Goal: Task Accomplishment & Management: Manage account settings

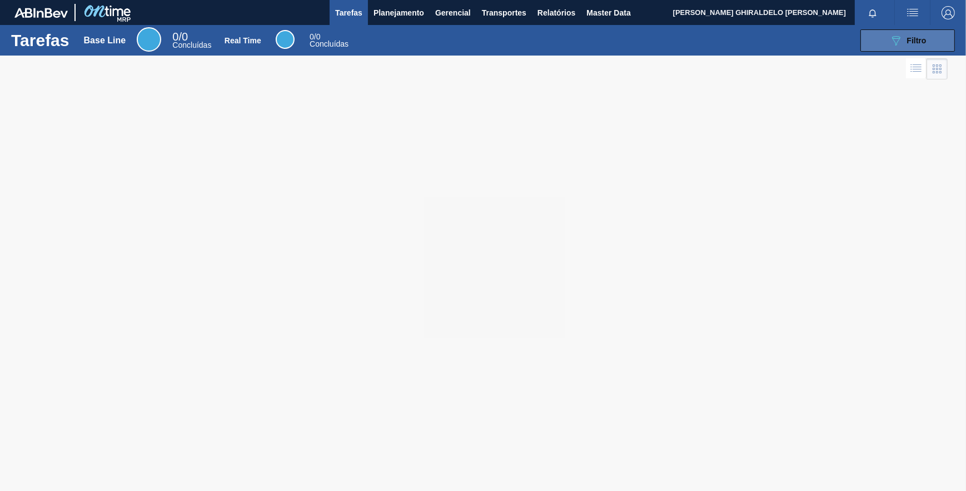
click at [927, 37] on button "089F7B8B-B2A5-4AFE-B5C0-19BA573D28AC Filtro" at bounding box center [907, 40] width 94 height 22
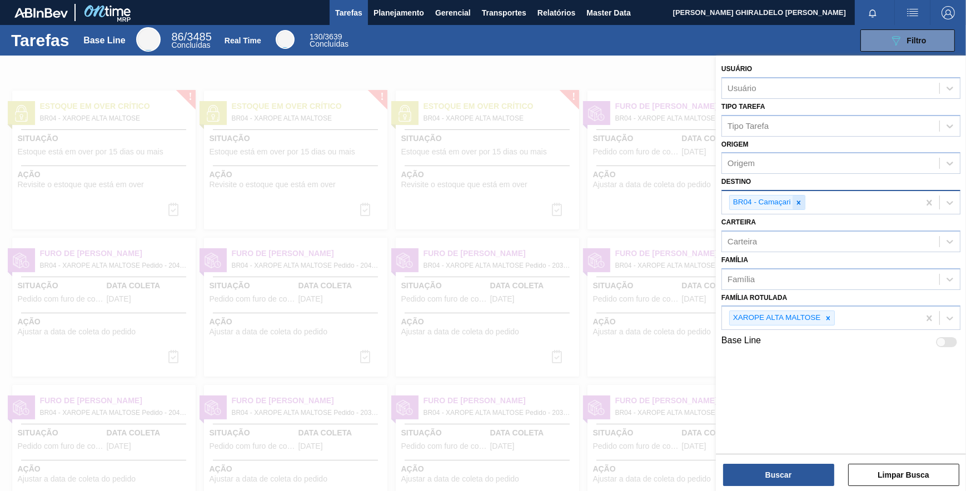
click at [798, 205] on icon at bounding box center [799, 203] width 8 height 8
drag, startPoint x: 609, startPoint y: 103, endPoint x: 553, endPoint y: 69, distance: 66.4
click at [606, 97] on div at bounding box center [483, 301] width 966 height 491
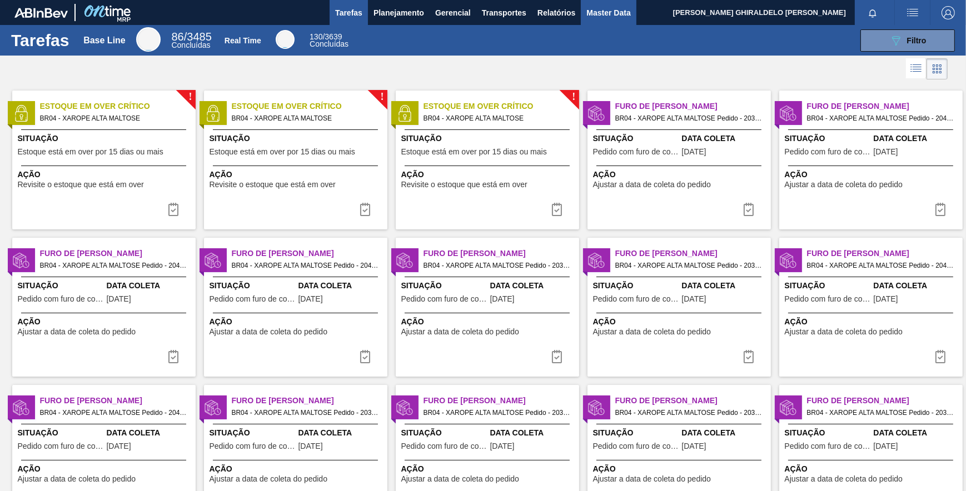
click at [633, 18] on button "Master Data" at bounding box center [608, 12] width 55 height 25
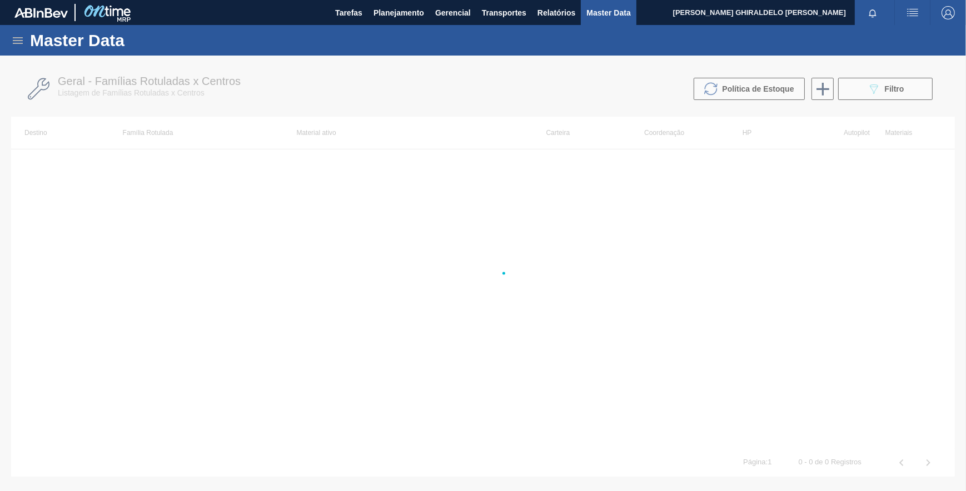
click at [629, 16] on span "Master Data" at bounding box center [608, 12] width 44 height 13
click at [12, 32] on div "Master Data" at bounding box center [483, 40] width 966 height 31
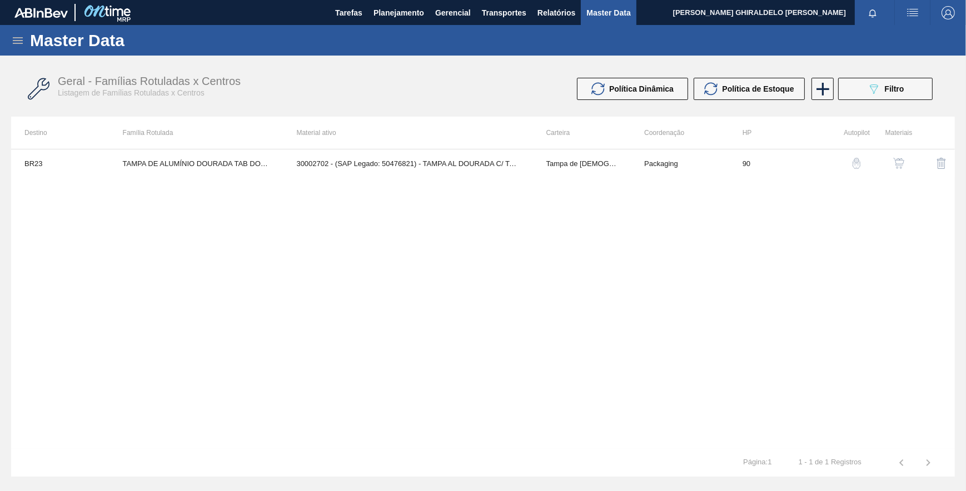
click at [18, 38] on icon at bounding box center [17, 40] width 13 height 13
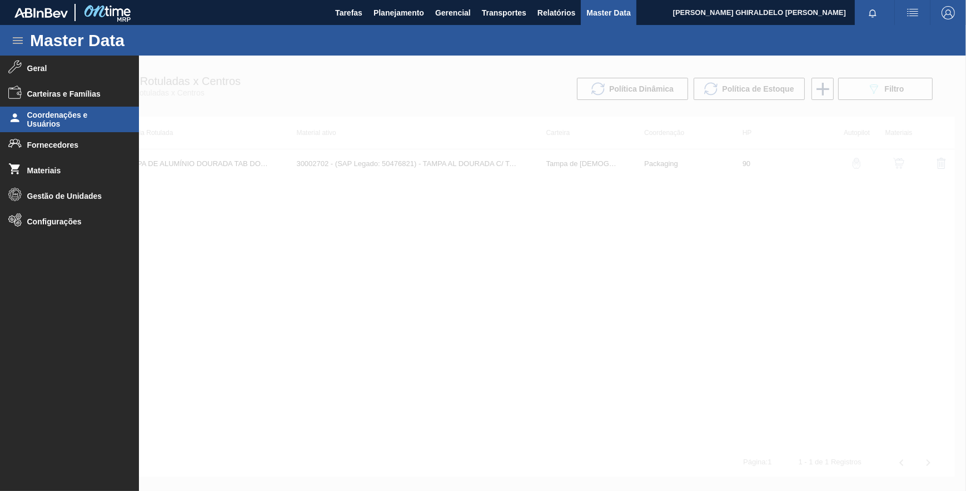
click at [78, 115] on span "Coordenações e Usuários" at bounding box center [73, 120] width 92 height 18
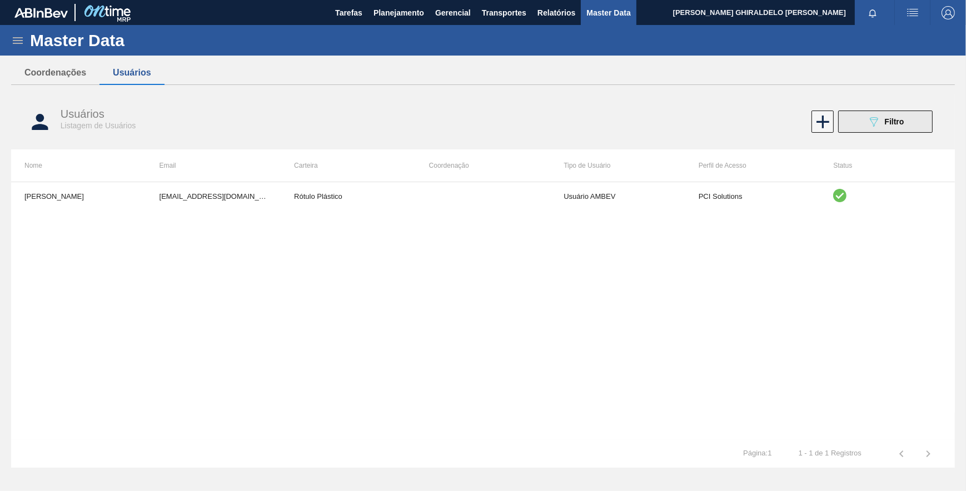
click at [858, 127] on button "089F7B8B-B2A5-4AFE-B5C0-19BA573D28AC Filtro" at bounding box center [885, 122] width 94 height 22
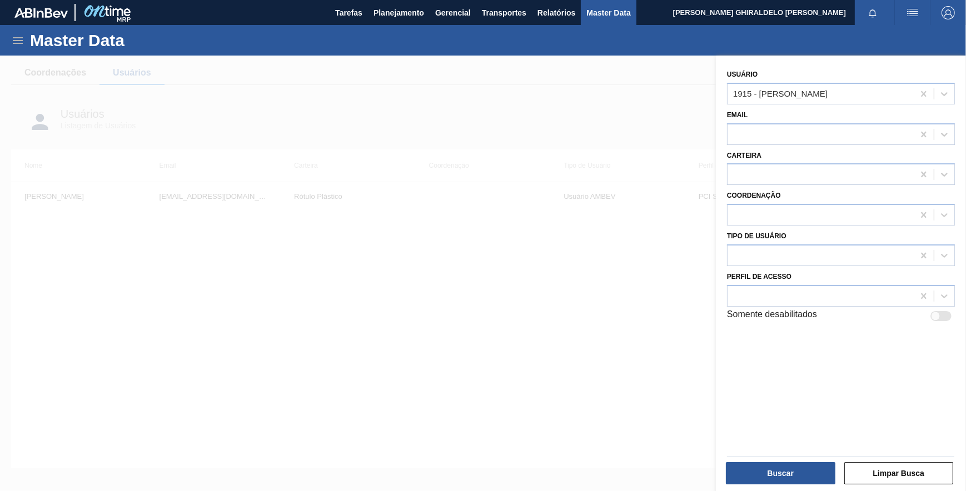
click at [608, 116] on div at bounding box center [483, 301] width 966 height 491
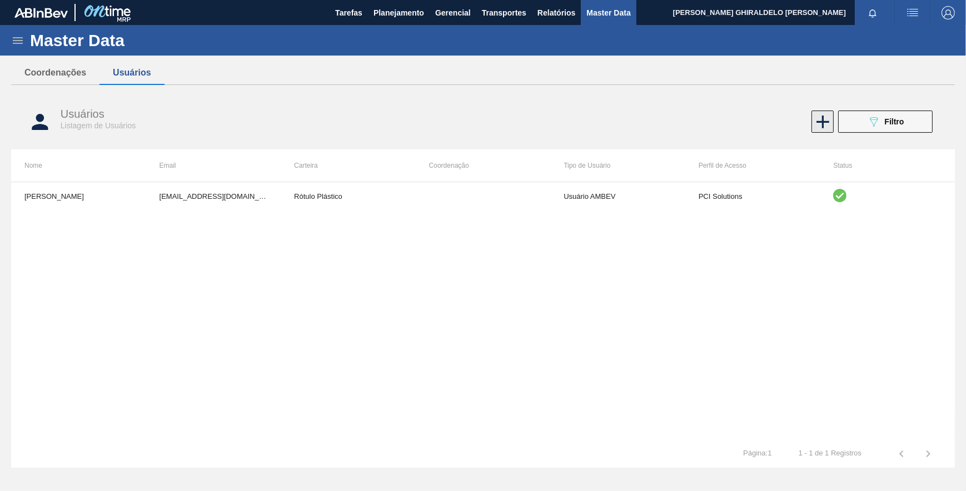
click at [823, 121] on icon at bounding box center [823, 122] width 22 height 22
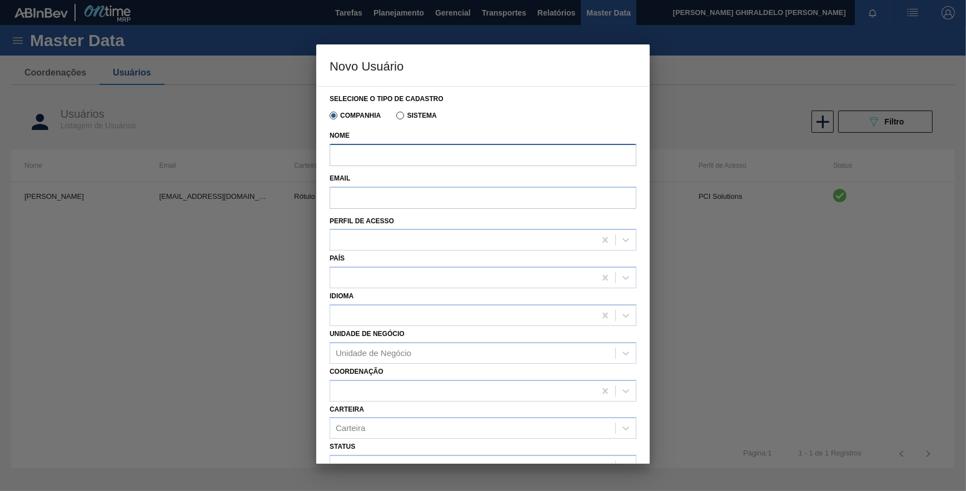
click at [392, 157] on input "Nome" at bounding box center [483, 155] width 307 height 22
click at [347, 196] on input "Email" at bounding box center [483, 198] width 307 height 22
paste input "99847229@ab-inbev.com"
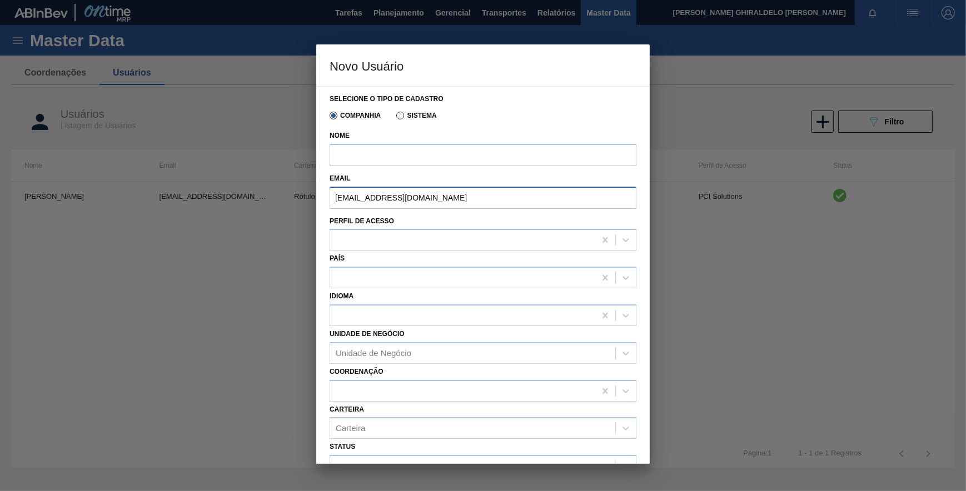
type input "99847229@ab-inbev.com"
click at [518, 163] on input "Nome" at bounding box center [483, 155] width 307 height 22
paste input "GIOVANI GIRARDI DE SOUZA"
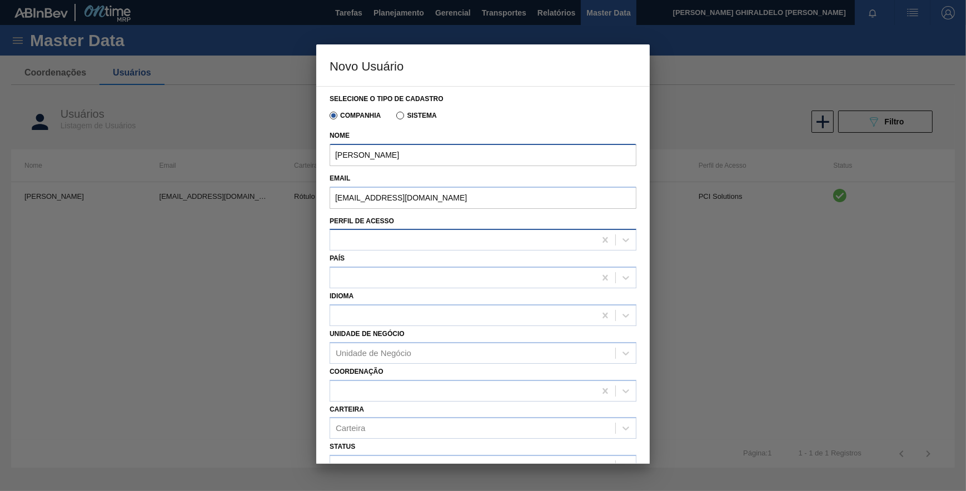
type input "GIOVANI GIRARDI DE SOUZA"
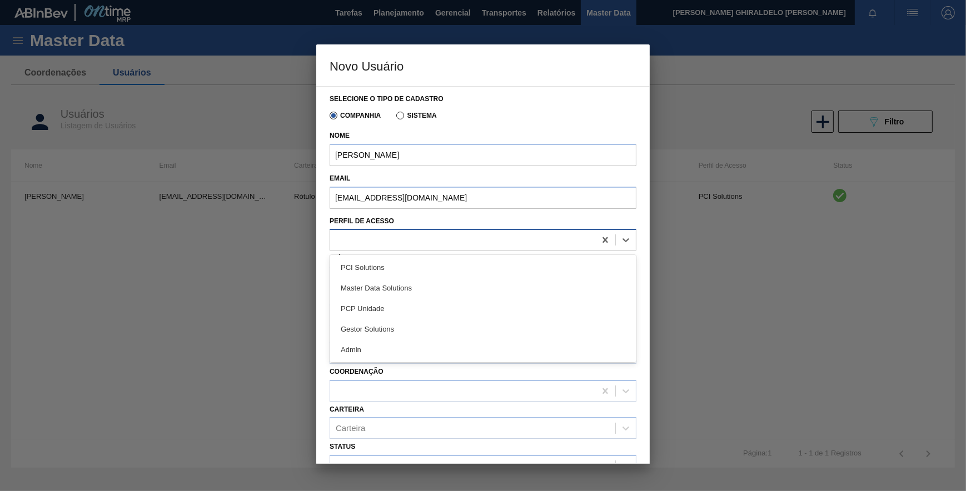
click at [357, 247] on div at bounding box center [462, 240] width 265 height 16
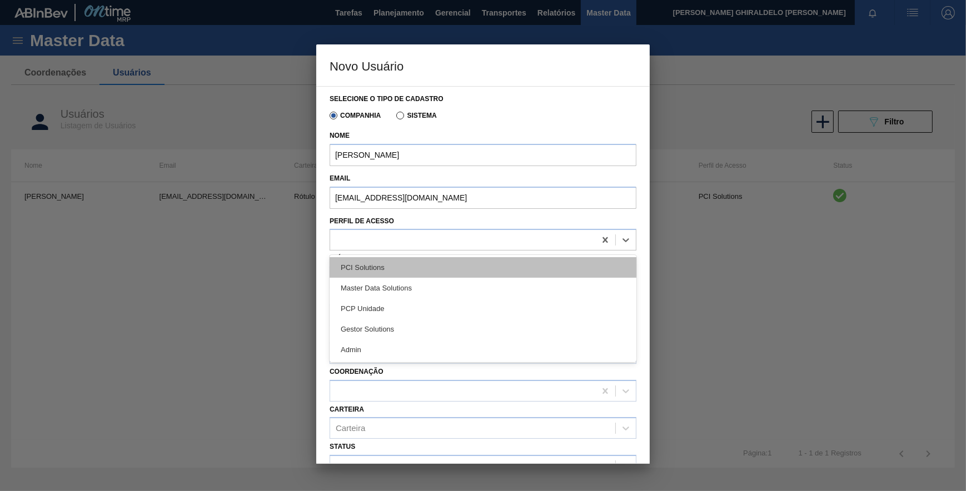
click at [360, 271] on div "PCI Solutions" at bounding box center [483, 267] width 307 height 21
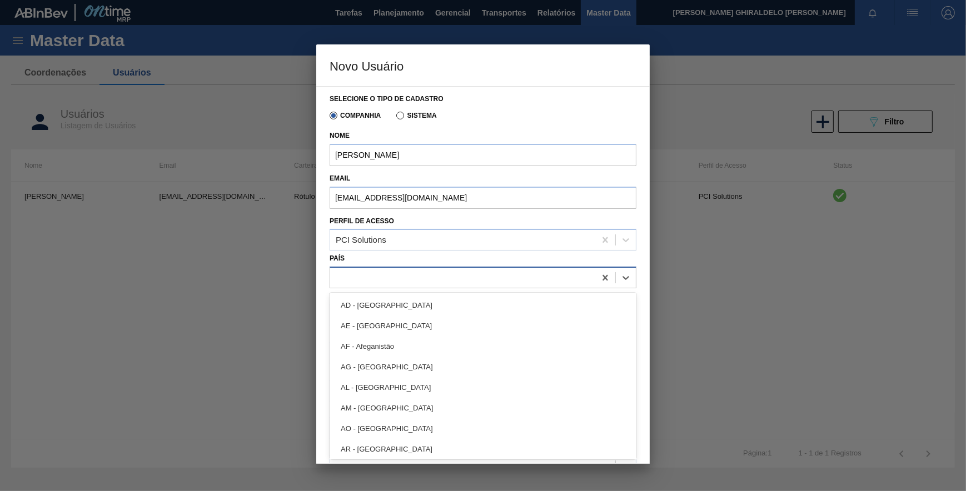
click at [368, 283] on div at bounding box center [462, 278] width 265 height 16
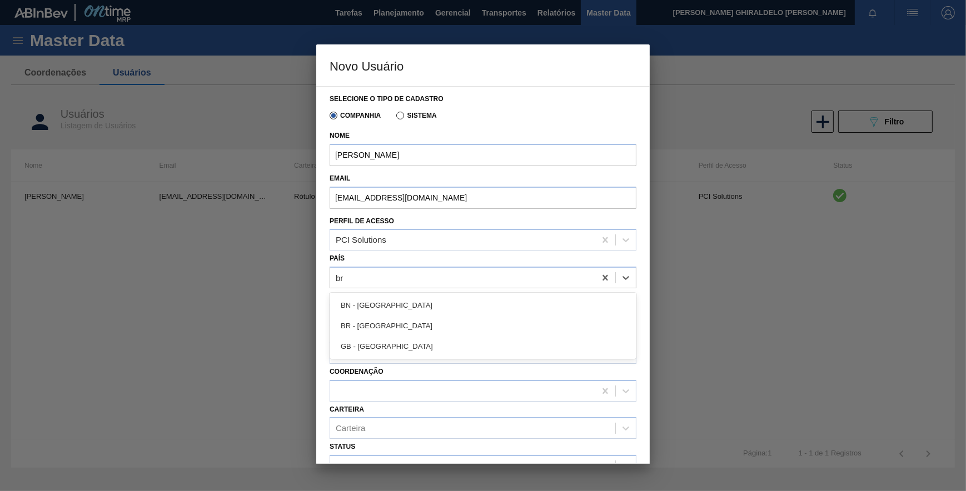
type input "bra"
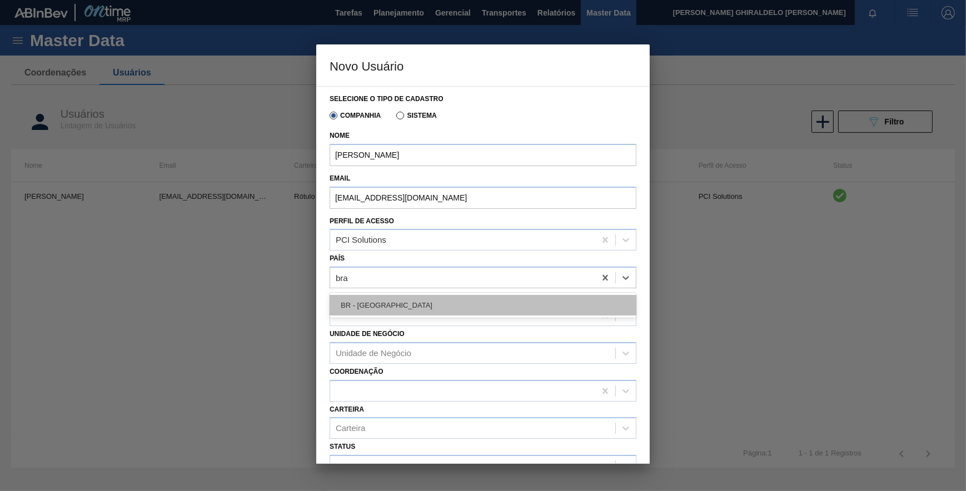
drag, startPoint x: 371, startPoint y: 304, endPoint x: 375, endPoint y: 317, distance: 14.1
click at [371, 305] on div "BR - Brasil" at bounding box center [483, 305] width 307 height 21
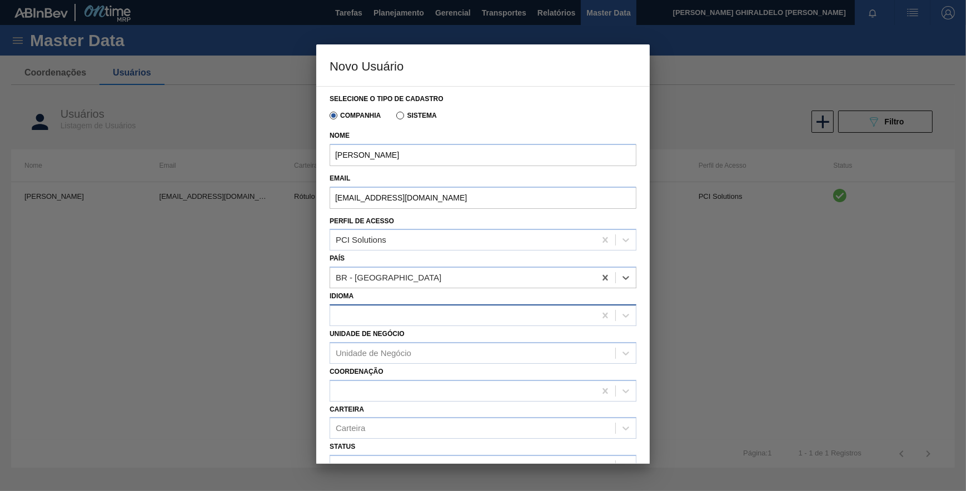
click at [376, 315] on div at bounding box center [462, 315] width 265 height 16
type input "port"
drag, startPoint x: 373, startPoint y: 339, endPoint x: 374, endPoint y: 345, distance: 6.1
click at [374, 340] on div "Português (Brasil)" at bounding box center [483, 343] width 307 height 21
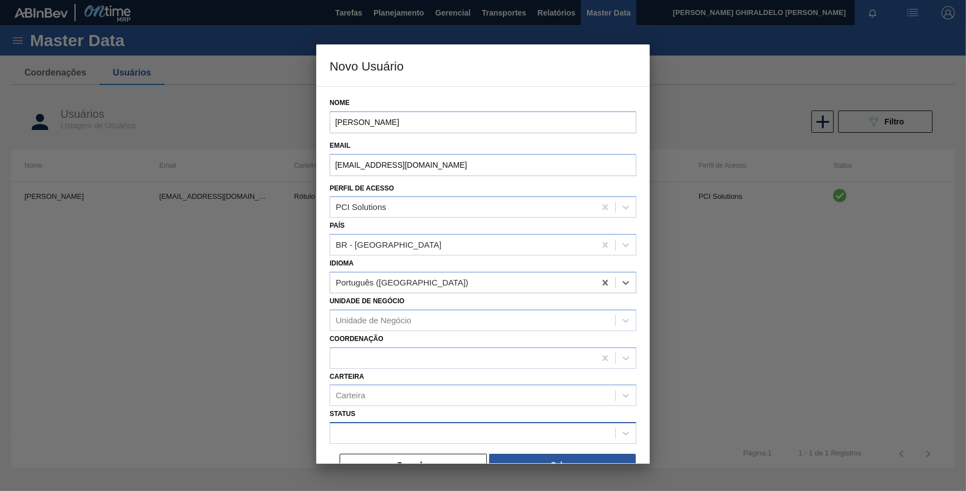
scroll to position [50, 0]
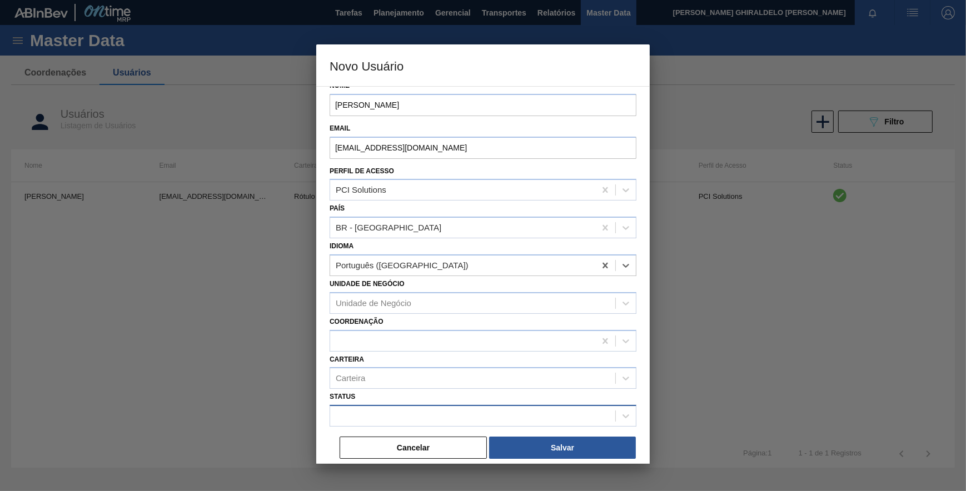
click at [381, 412] on div at bounding box center [472, 417] width 285 height 16
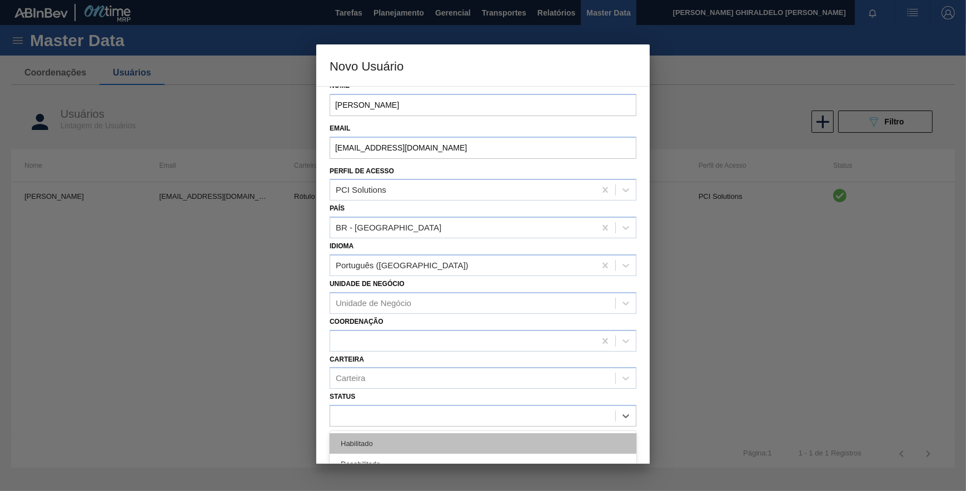
click at [377, 439] on div "Habilitado" at bounding box center [483, 444] width 307 height 21
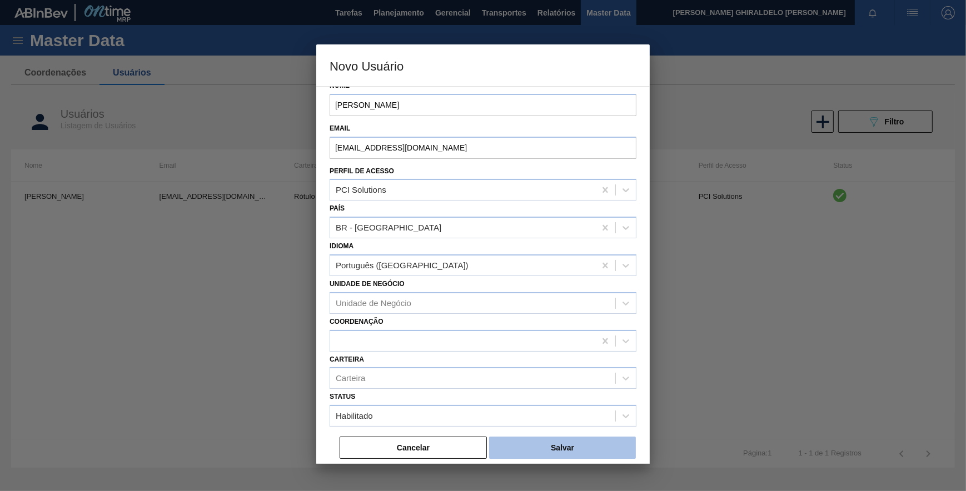
click at [538, 439] on button "Salvar" at bounding box center [562, 448] width 147 height 22
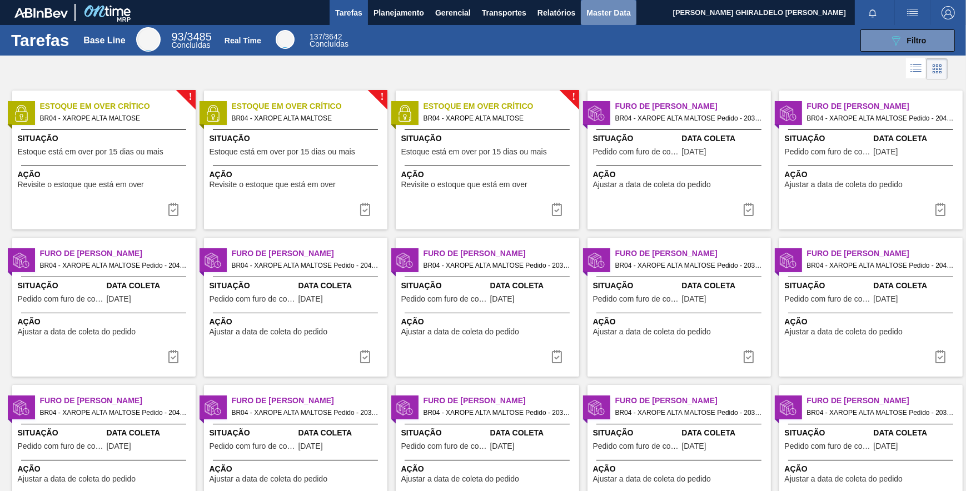
click at [584, 17] on button "Master Data" at bounding box center [608, 12] width 55 height 25
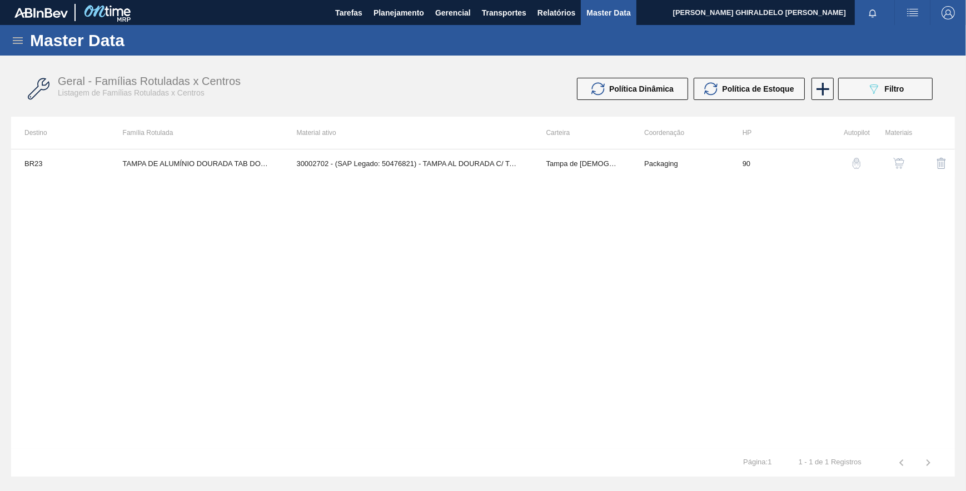
click at [19, 41] on icon at bounding box center [17, 40] width 13 height 13
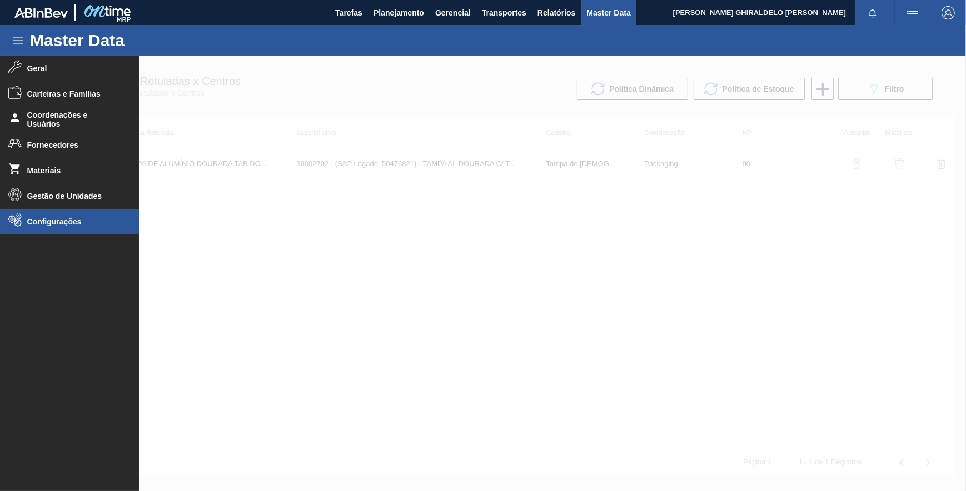
click at [73, 225] on span "Configurações" at bounding box center [73, 221] width 92 height 9
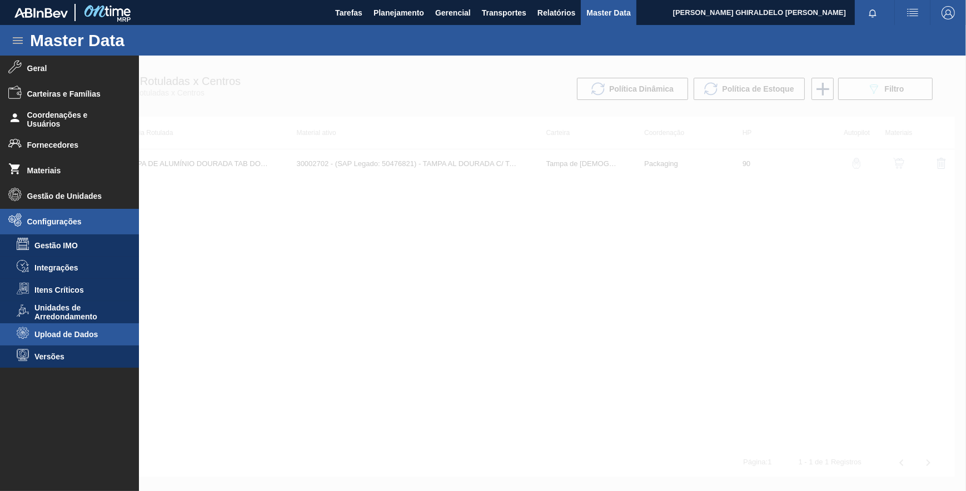
click at [91, 334] on span "Upload de Dados" at bounding box center [77, 334] width 86 height 9
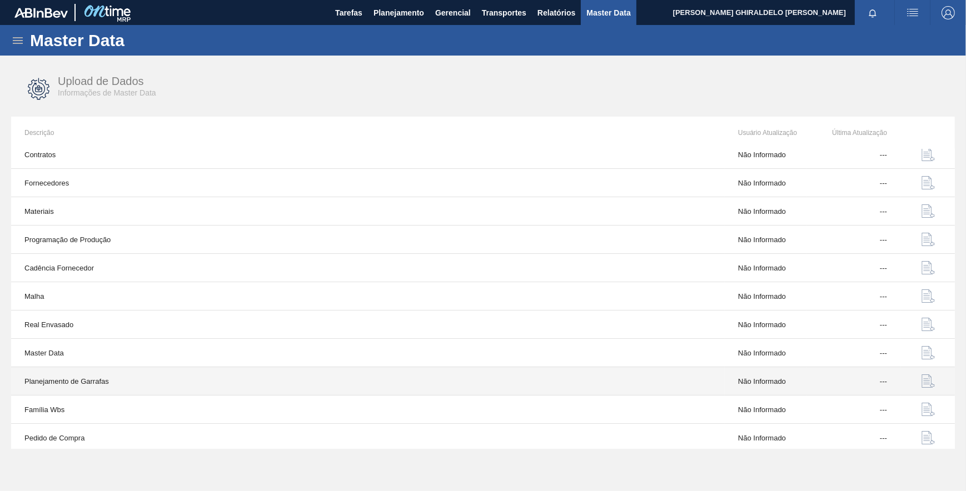
scroll to position [11, 0]
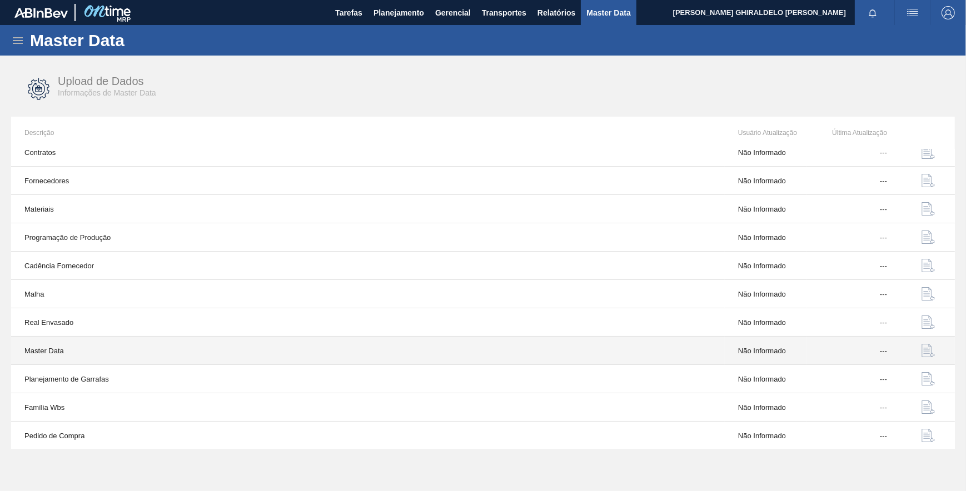
click at [917, 349] on button "button" at bounding box center [928, 350] width 27 height 27
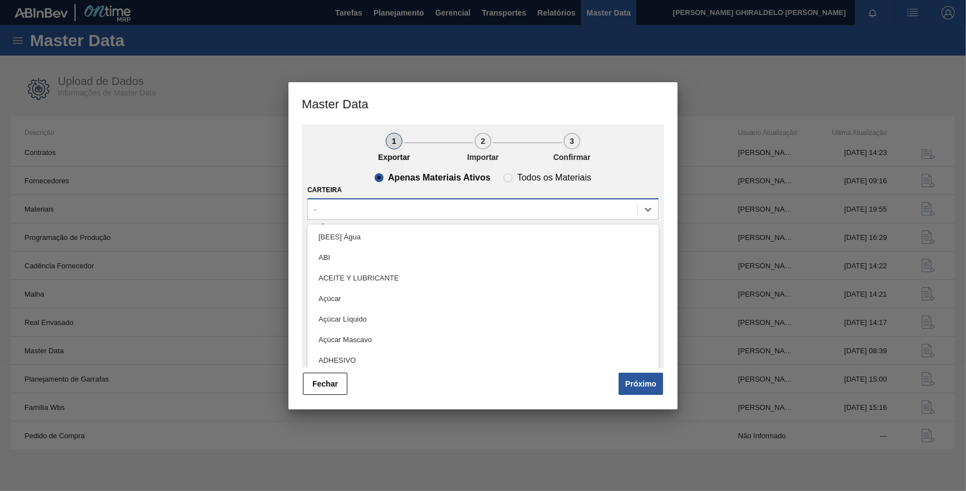
click at [368, 217] on div "-" at bounding box center [473, 209] width 330 height 16
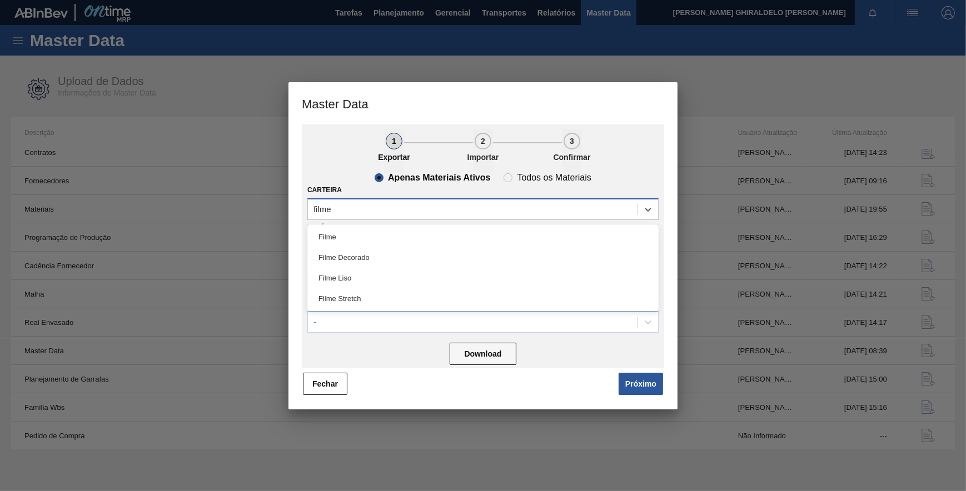
type input "filme d"
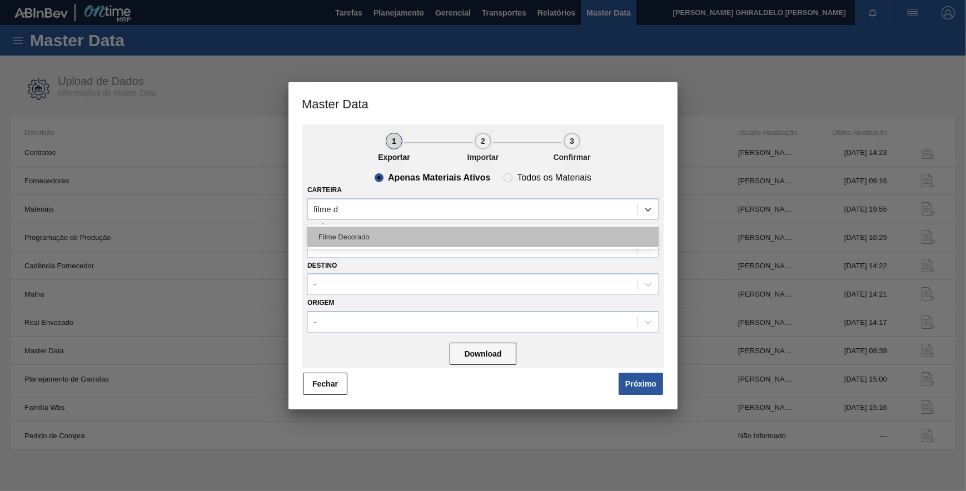
click at [379, 227] on div "Filme Decorado" at bounding box center [482, 237] width 351 height 21
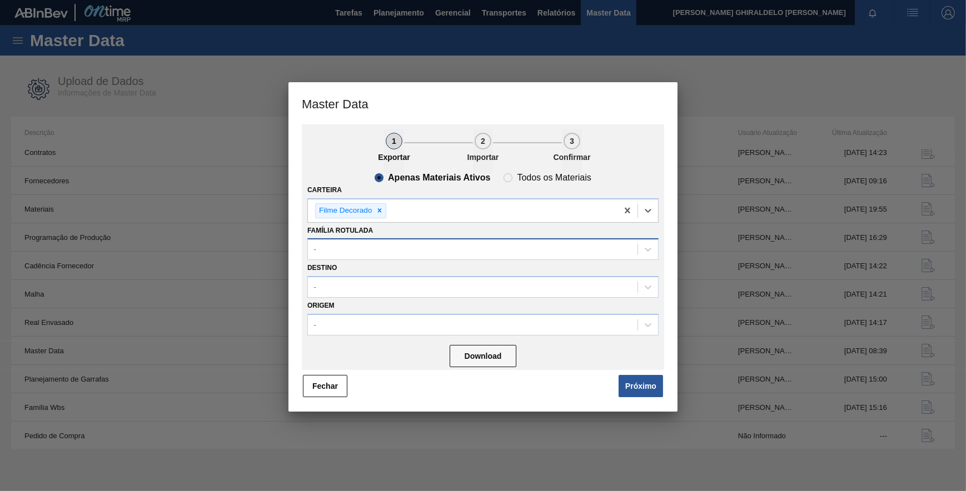
click at [377, 243] on div "-" at bounding box center [473, 250] width 330 height 16
click at [382, 246] on div "-" at bounding box center [473, 250] width 330 height 16
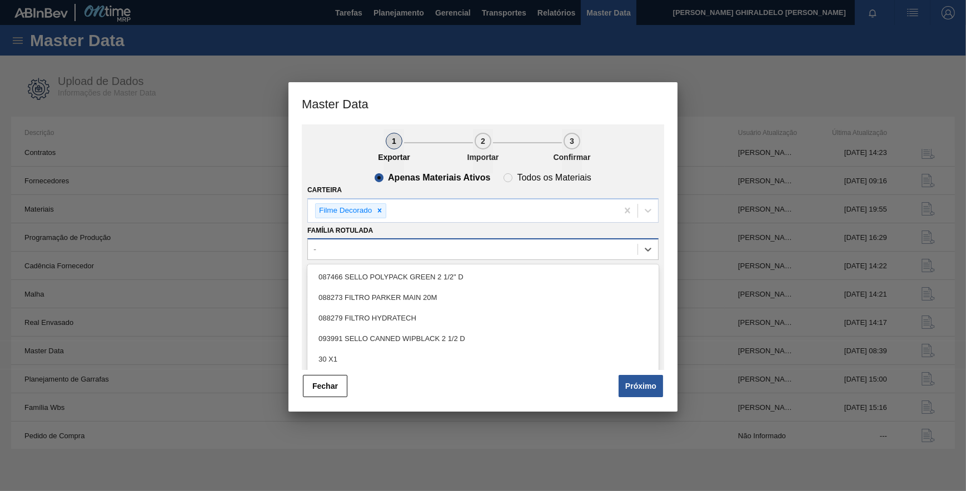
paste Rotulada "FILME SK 350ML MP C/ 18"
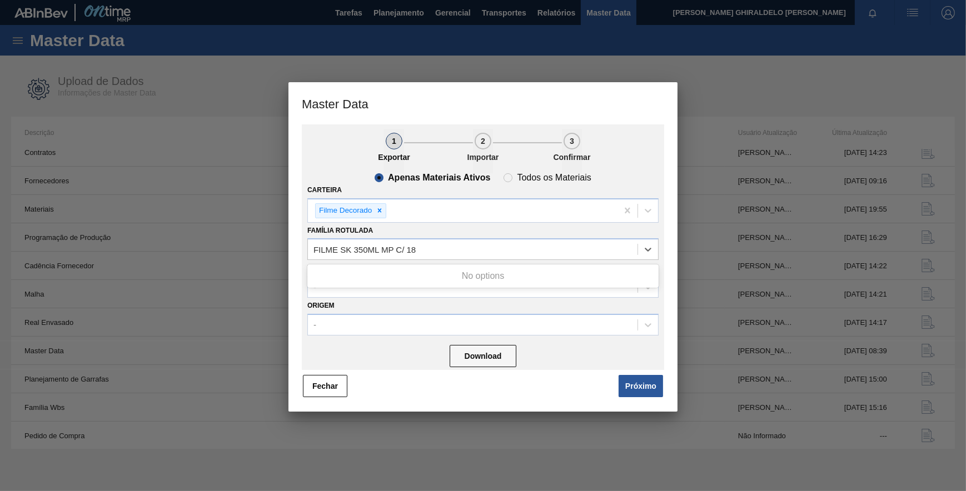
type Rotulada "FILME SK 350ML MP C/ 18"
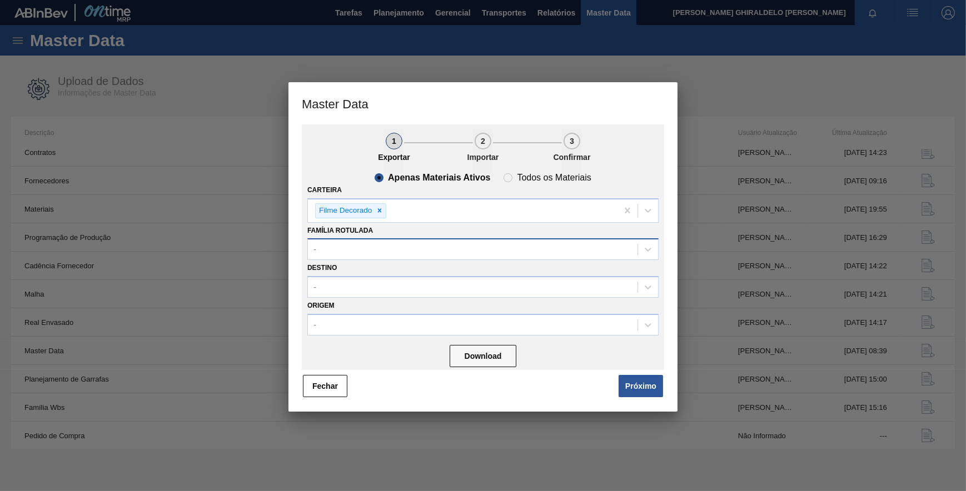
click at [430, 249] on div "-" at bounding box center [473, 250] width 330 height 16
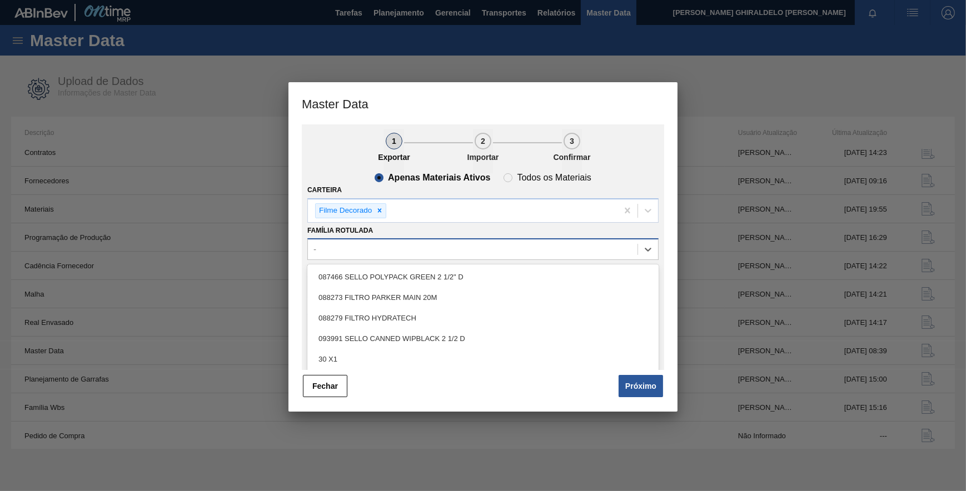
paste Rotulada "FILME SK 269ML MP C/15"
type Rotulada "FILME SK 269ML MP C/15"
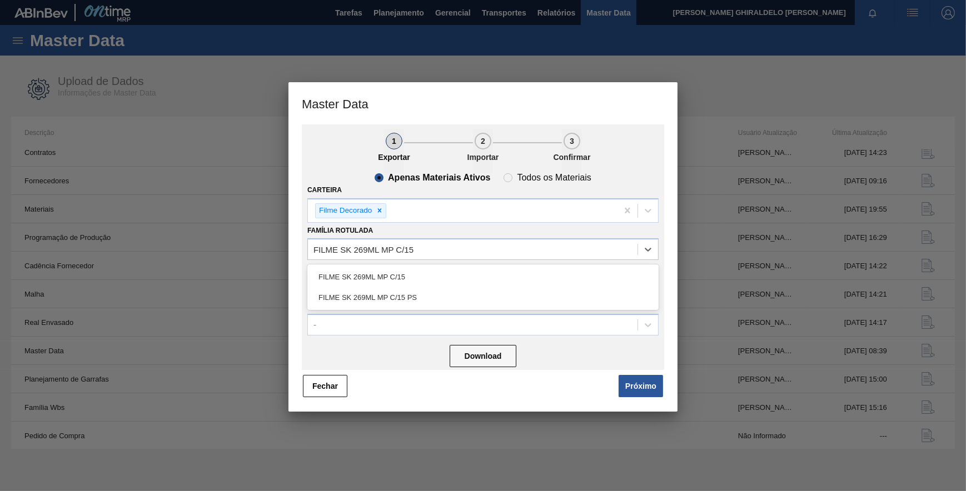
drag, startPoint x: 412, startPoint y: 271, endPoint x: 380, endPoint y: 290, distance: 36.6
click at [411, 272] on div "FILME SK 269ML MP C/15" at bounding box center [482, 277] width 351 height 21
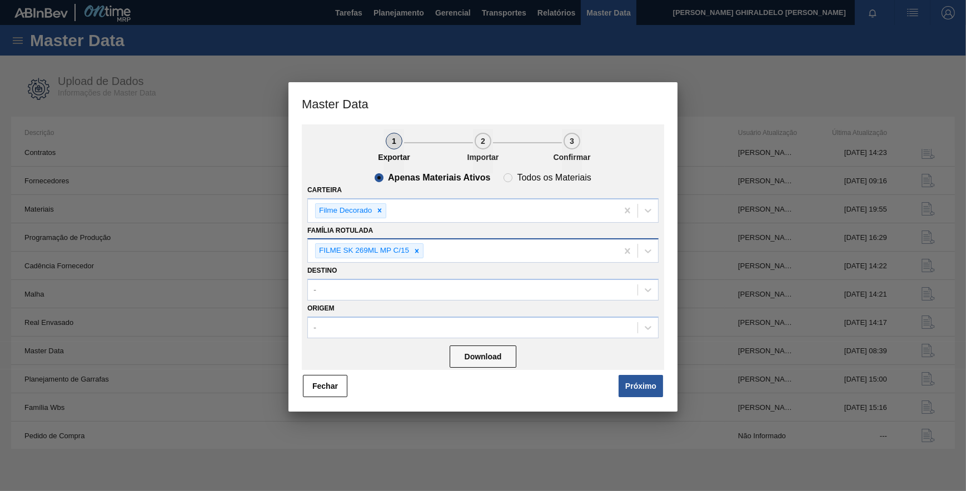
drag, startPoint x: 501, startPoint y: 243, endPoint x: 500, endPoint y: 249, distance: 5.8
click at [500, 244] on div "FILME SK 269ML MP C/15" at bounding box center [463, 251] width 310 height 23
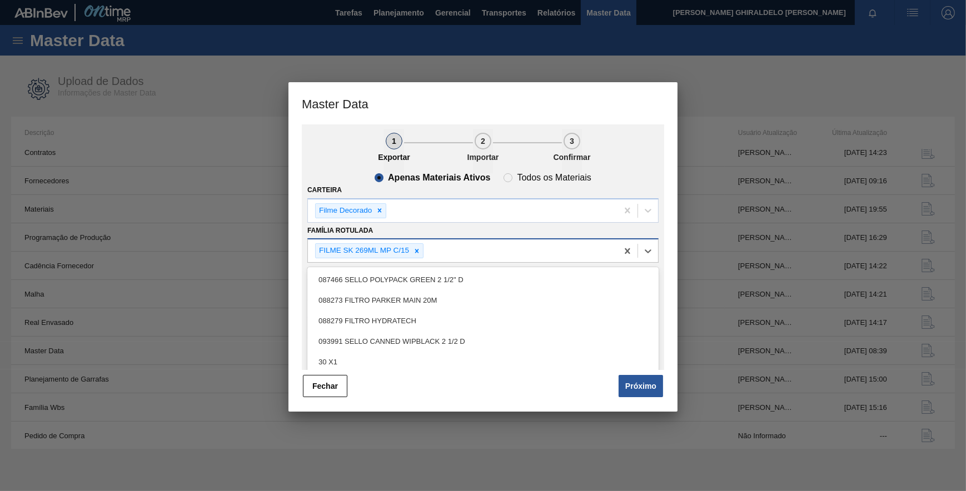
paste Rotulada "FILME SK 350ML MP C/ 18"
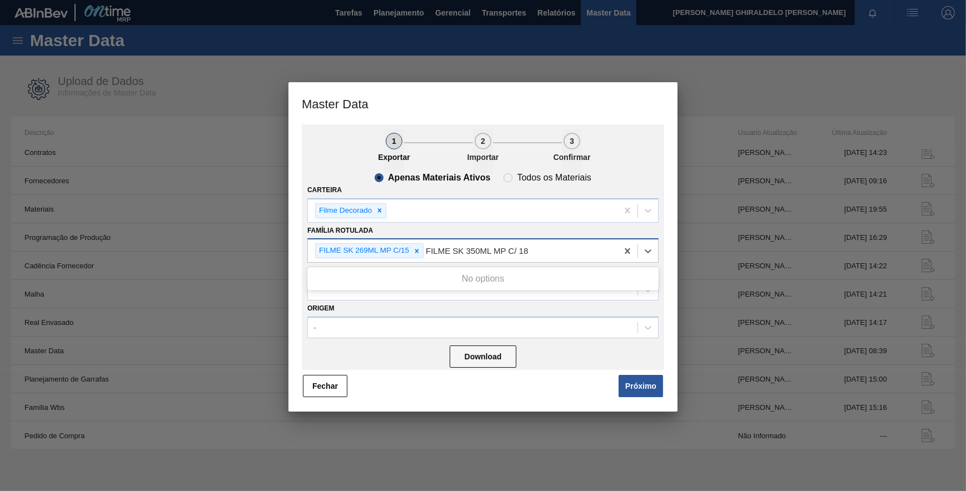
click at [528, 250] on Rotulada "FILME SK 350ML MP C/ 18" at bounding box center [477, 250] width 103 height 9
click at [519, 250] on Rotulada "FILME SK 350ML MP C/ 18" at bounding box center [477, 250] width 103 height 9
click at [522, 250] on Rotulada "FILME SK 350ML MP C/18" at bounding box center [476, 250] width 101 height 9
click at [524, 251] on Rotulada "FILME SK 350ML MP C/18" at bounding box center [476, 250] width 101 height 9
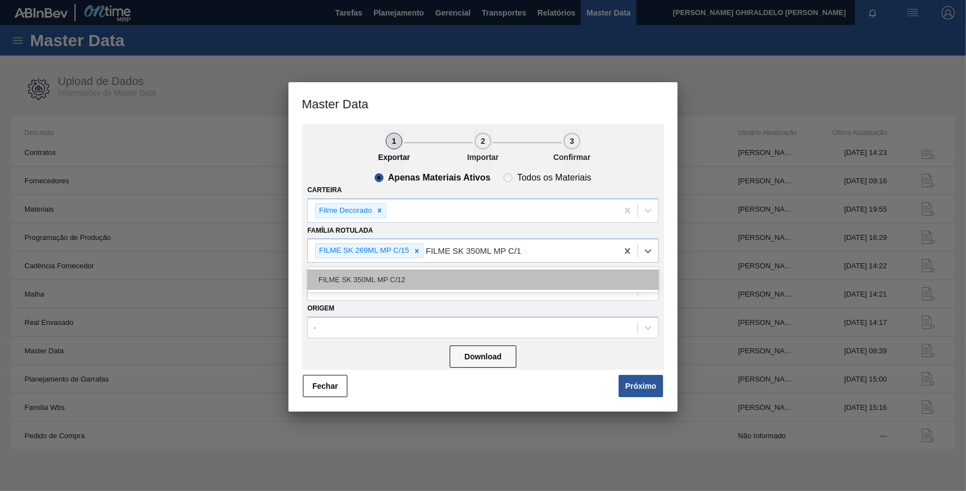
type Rotulada "FILME SK 350ML MP C/"
click at [460, 277] on div "FILME SK 350ML MP C/ 18" at bounding box center [482, 280] width 351 height 21
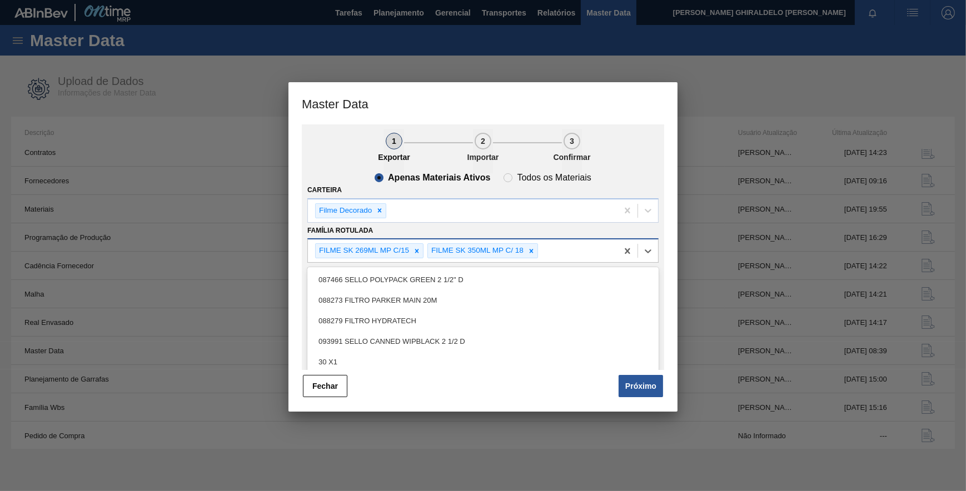
click at [585, 246] on div "FILME SK 269ML MP C/15 FILME SK 350ML MP C/ 18" at bounding box center [463, 251] width 310 height 23
paste Rotulada "FILME SK 350ML"
type Rotulada "FILME SK 350ML"
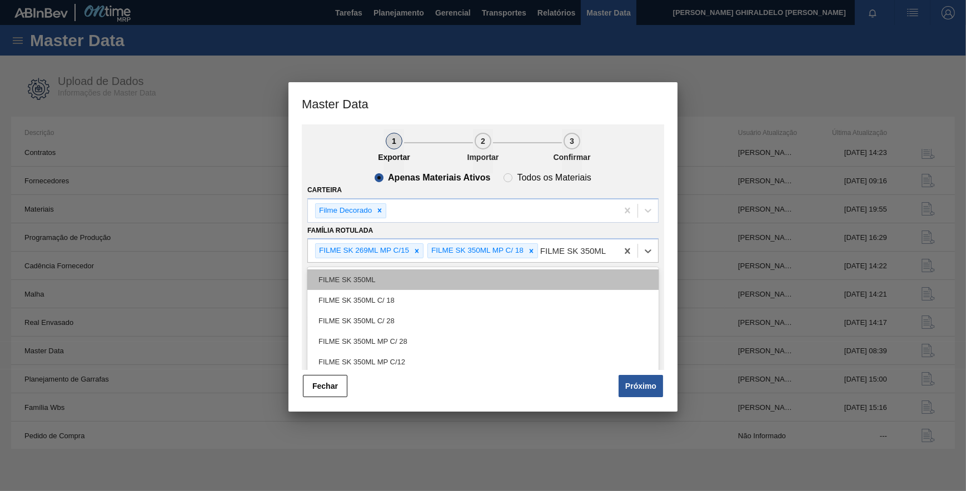
click at [348, 283] on div "FILME SK 350ML" at bounding box center [482, 280] width 351 height 21
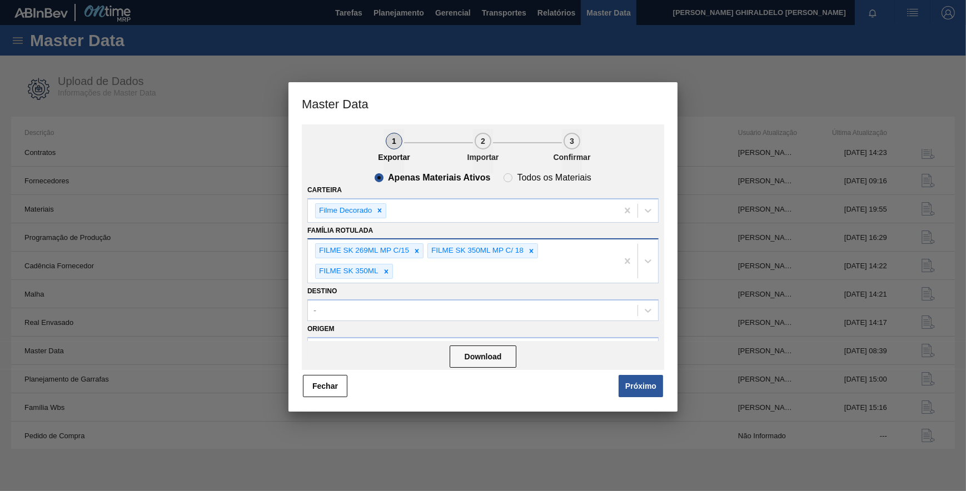
click at [434, 277] on div "FILME SK 269ML MP C/15 FILME SK 350ML MP C/ 18 FILME SK 350ML" at bounding box center [463, 261] width 310 height 43
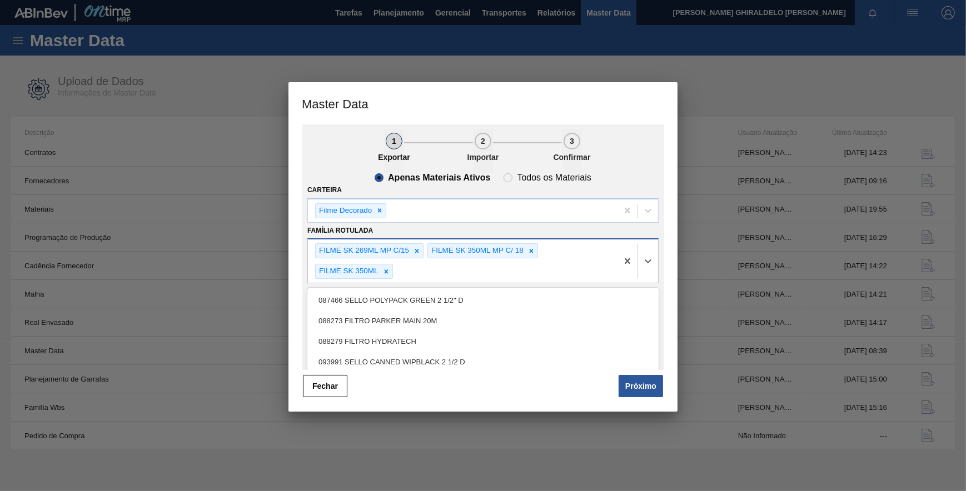
paste Rotulada "FILME SK 269ML"
type Rotulada "FILME SK 269ML"
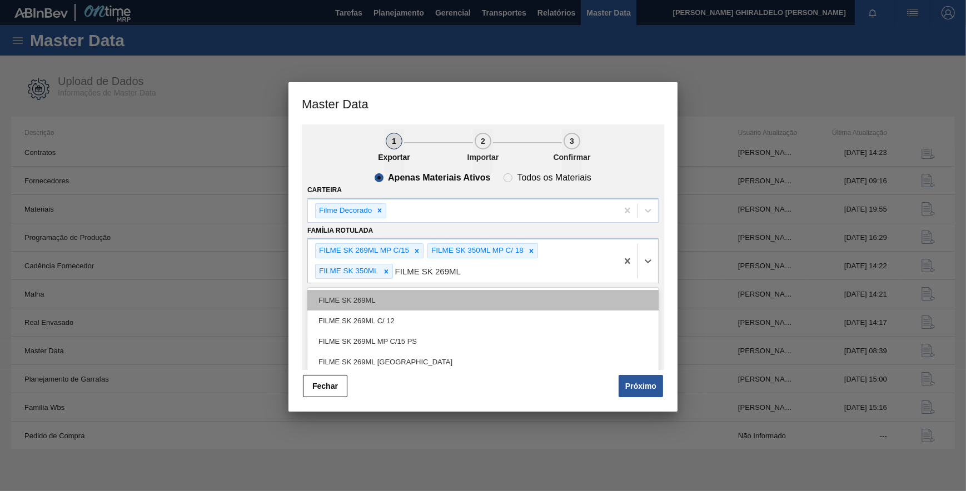
click at [397, 293] on div "FILME SK 269ML" at bounding box center [482, 300] width 351 height 21
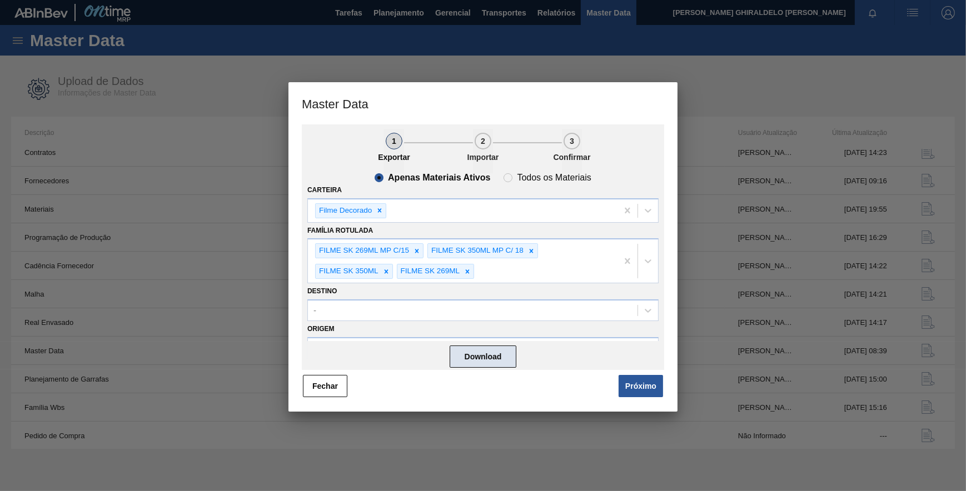
click at [482, 361] on button "Download" at bounding box center [483, 357] width 67 height 22
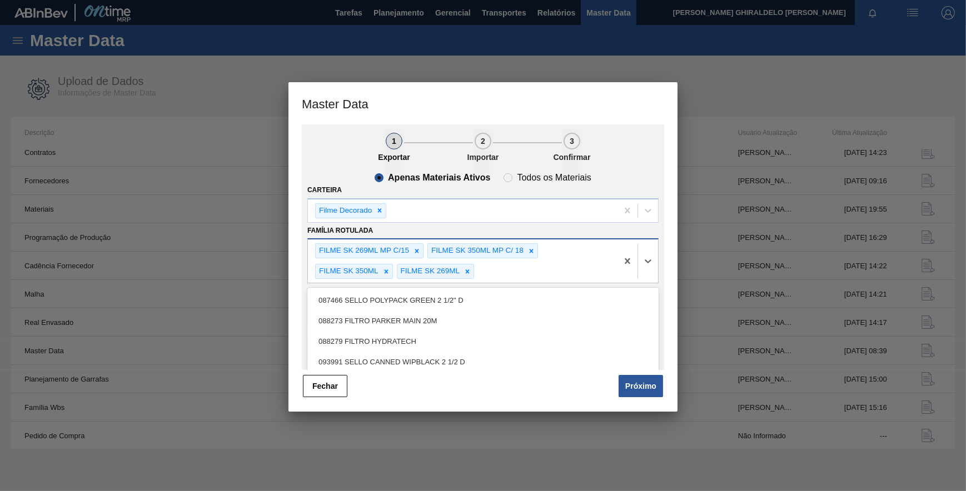
click at [498, 269] on div "FILME SK 269ML MP C/15 FILME SK 350ML MP C/ 18 FILME SK 350ML FILME SK 269ML" at bounding box center [463, 261] width 310 height 43
paste Rotulada "FILME SK 350ML MP C/12"
type Rotulada "FILME SK 350ML MP C/12"
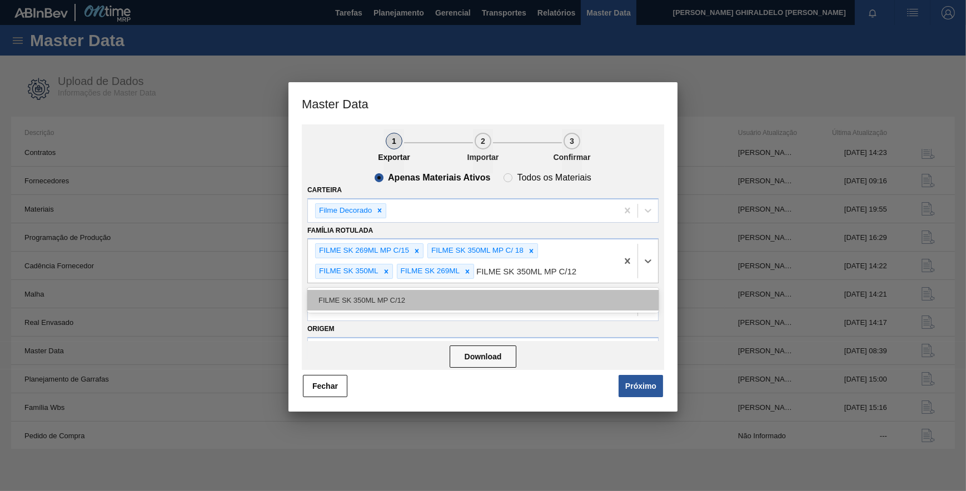
click at [415, 304] on div "FILME SK 350ML MP C/12" at bounding box center [482, 300] width 351 height 21
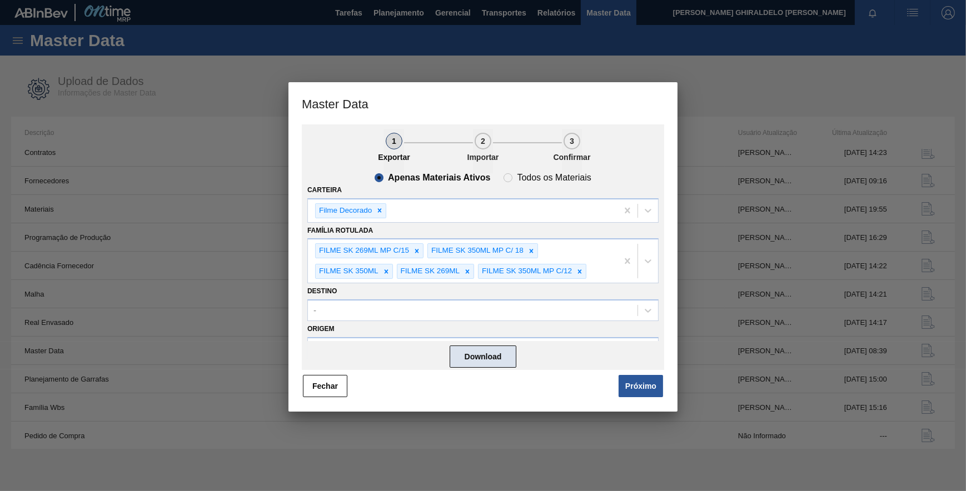
click at [483, 355] on button "Download" at bounding box center [483, 357] width 67 height 22
click at [0, 0] on slot "Todos os Materiais" at bounding box center [0, 0] width 0 height 0
click at [517, 173] on input "Todos os Materiais" at bounding box center [508, 178] width 18 height 18
radio input "true"
radio input "false"
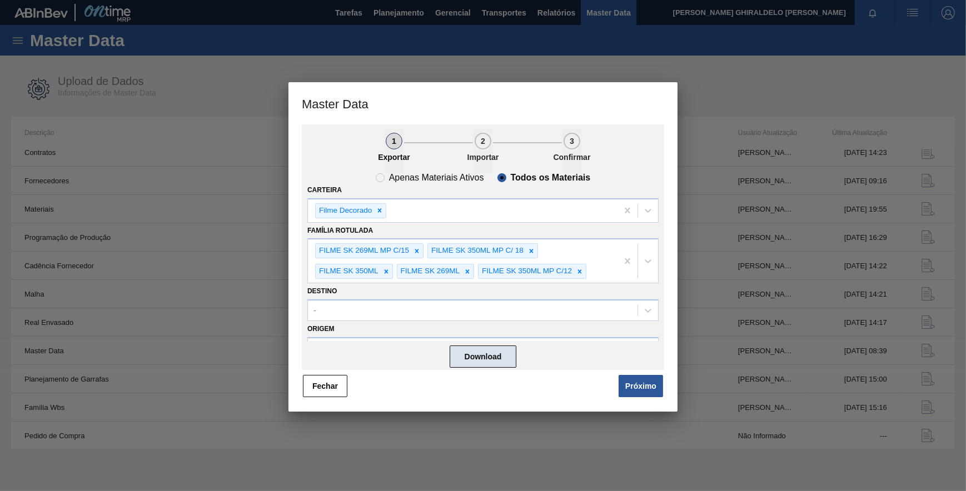
click at [489, 356] on button "Download" at bounding box center [483, 357] width 67 height 22
click at [625, 390] on button "Próximo" at bounding box center [641, 386] width 44 height 22
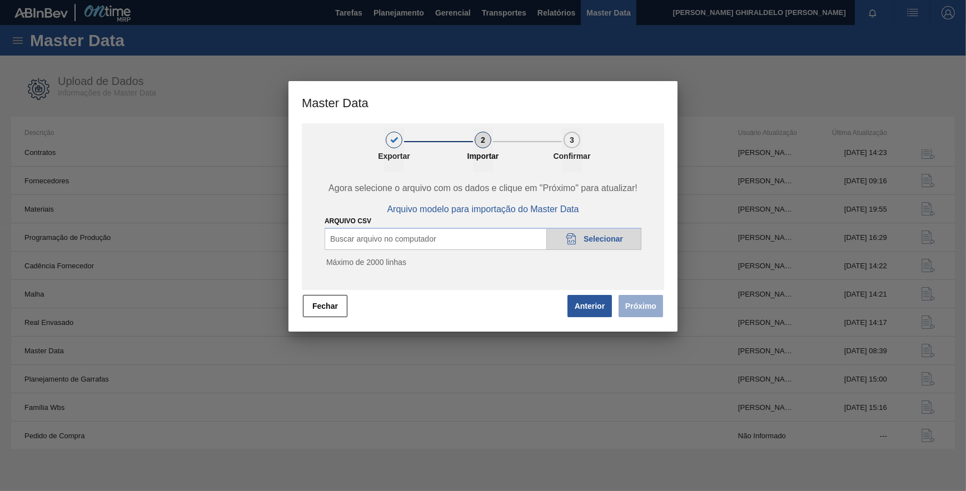
click at [573, 241] on icon "20DAD902-3625-4257-8FDA-0C0CB19E2A3D" at bounding box center [571, 238] width 13 height 13
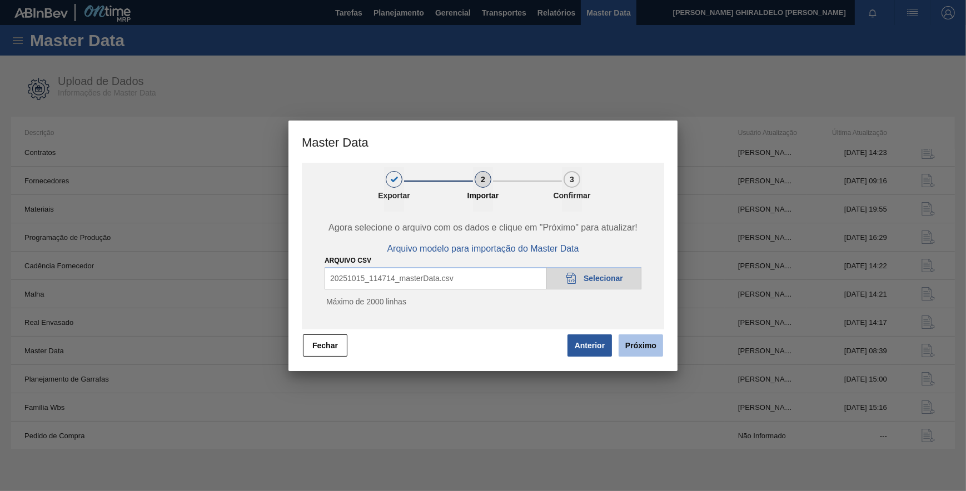
click at [632, 342] on button "Próximo" at bounding box center [641, 346] width 44 height 22
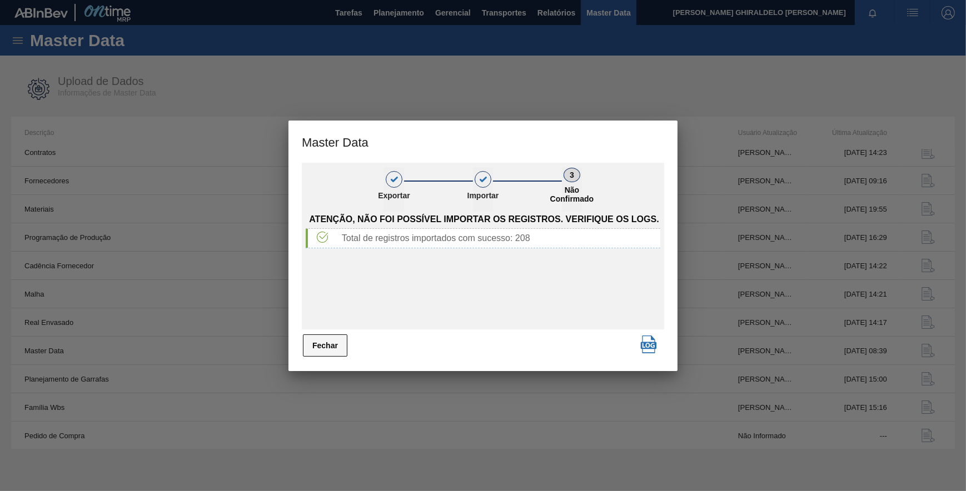
click at [342, 339] on button "Fechar" at bounding box center [325, 346] width 44 height 22
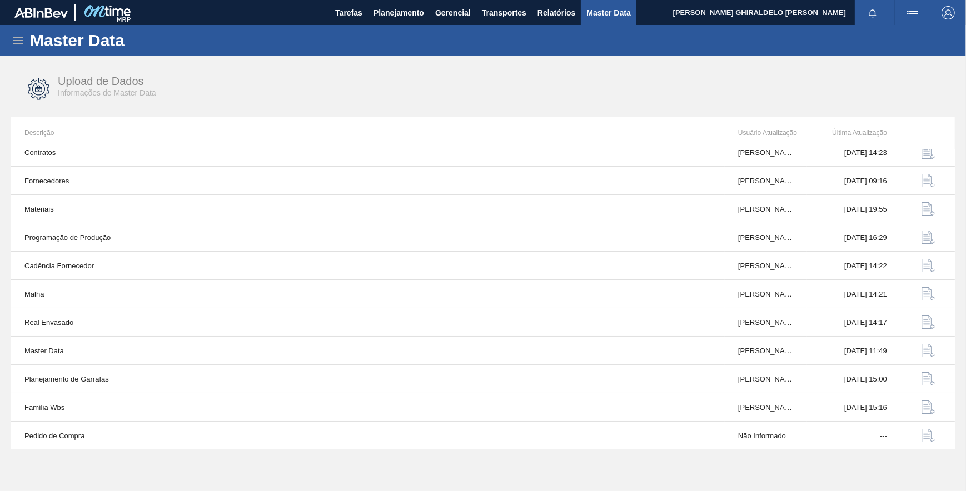
click at [617, 14] on span "Master Data" at bounding box center [608, 12] width 44 height 13
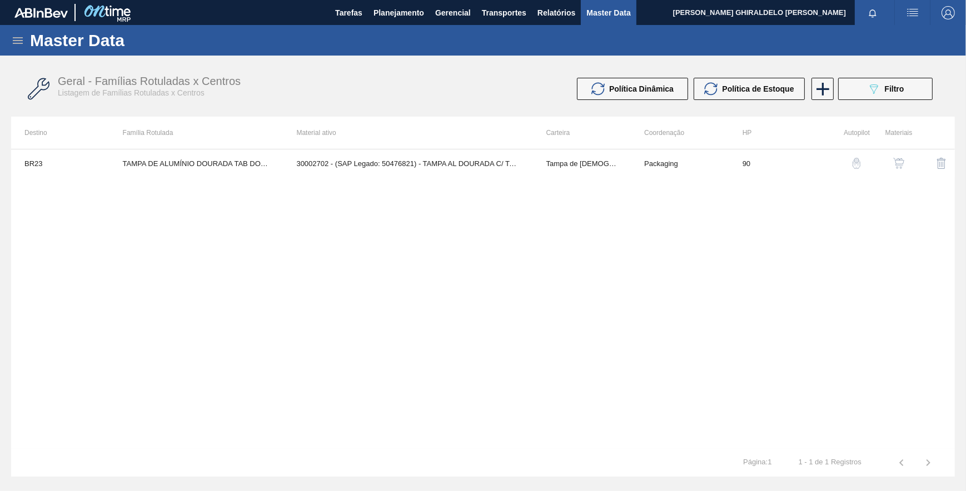
click at [13, 39] on icon at bounding box center [18, 40] width 10 height 7
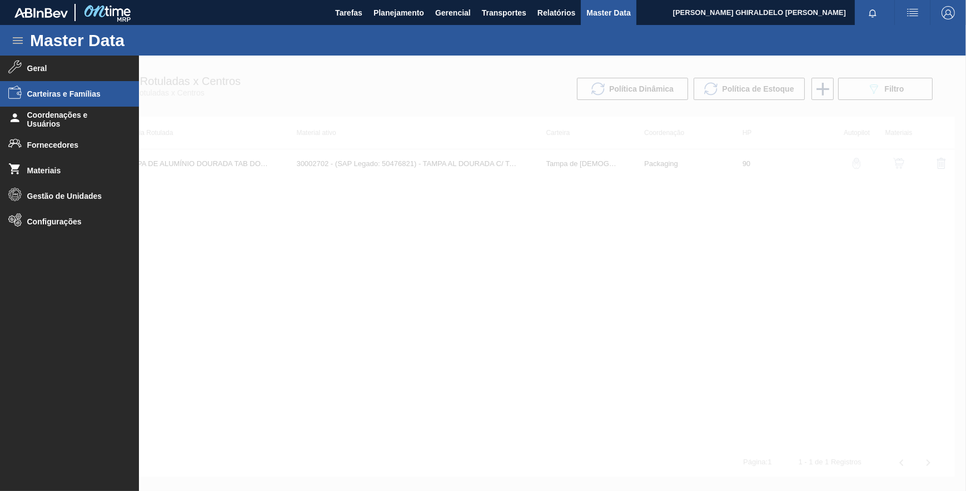
click at [78, 97] on span "Carteiras e Famílias" at bounding box center [73, 93] width 92 height 9
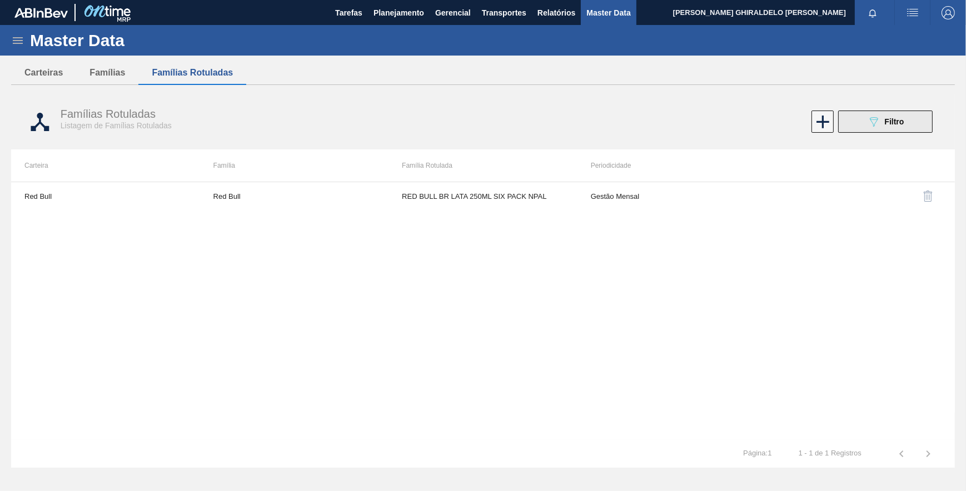
click at [892, 122] on span "Filtro" at bounding box center [894, 121] width 19 height 9
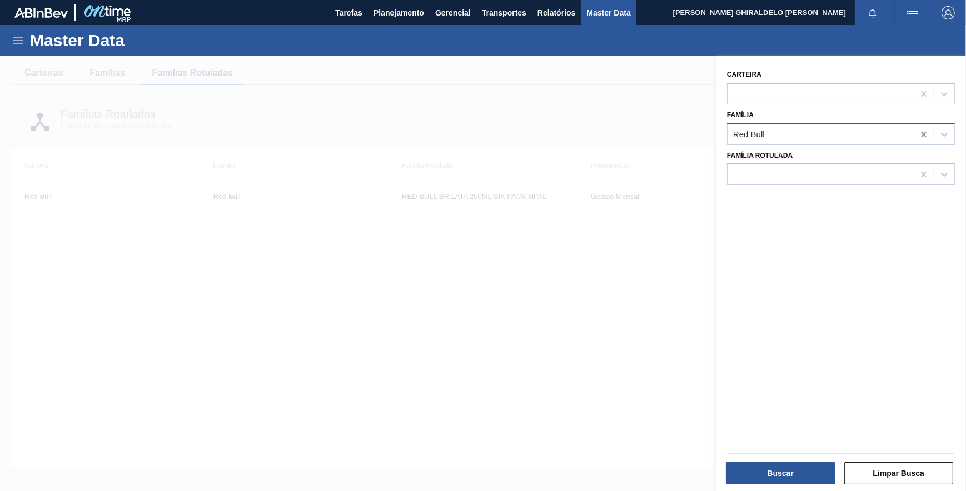
click at [918, 137] on icon at bounding box center [923, 134] width 11 height 11
drag, startPoint x: 521, startPoint y: 334, endPoint x: 545, endPoint y: 316, distance: 30.2
click at [541, 317] on div at bounding box center [483, 301] width 966 height 491
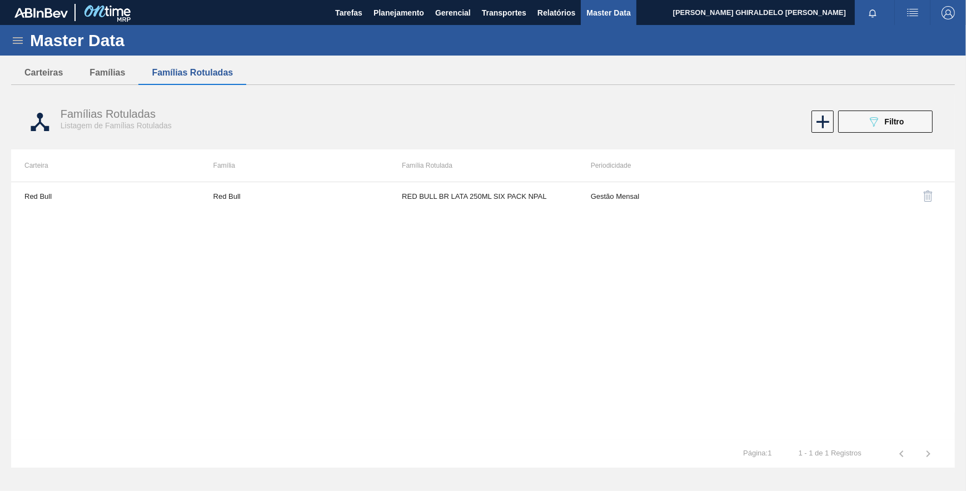
drag, startPoint x: 906, startPoint y: 128, endPoint x: 909, endPoint y: 136, distance: 8.5
click at [906, 128] on button "089F7B8B-B2A5-4AFE-B5C0-19BA573D28AC Filtro" at bounding box center [885, 122] width 94 height 22
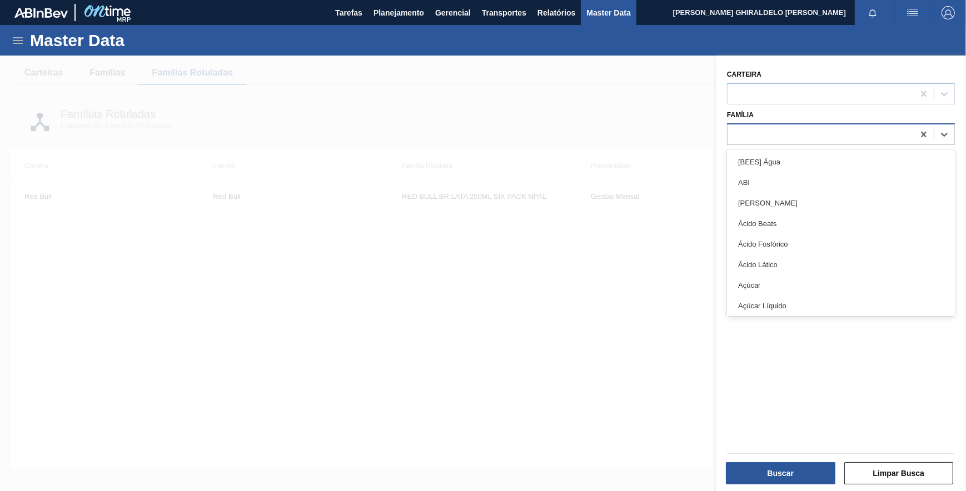
click at [893, 136] on div at bounding box center [821, 134] width 186 height 16
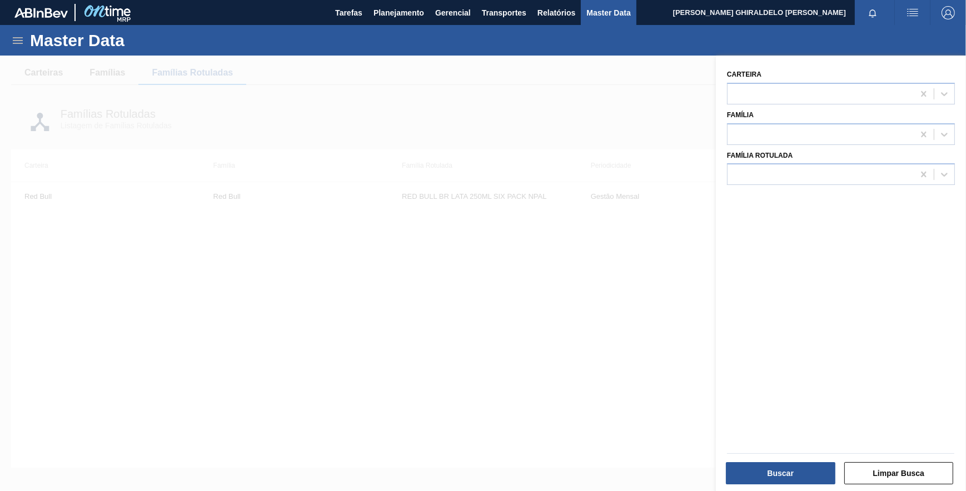
click at [862, 117] on div "Família" at bounding box center [841, 126] width 228 height 38
click at [795, 105] on div "Família" at bounding box center [841, 125] width 237 height 41
click at [790, 101] on div at bounding box center [821, 94] width 186 height 16
type input "filme lis"
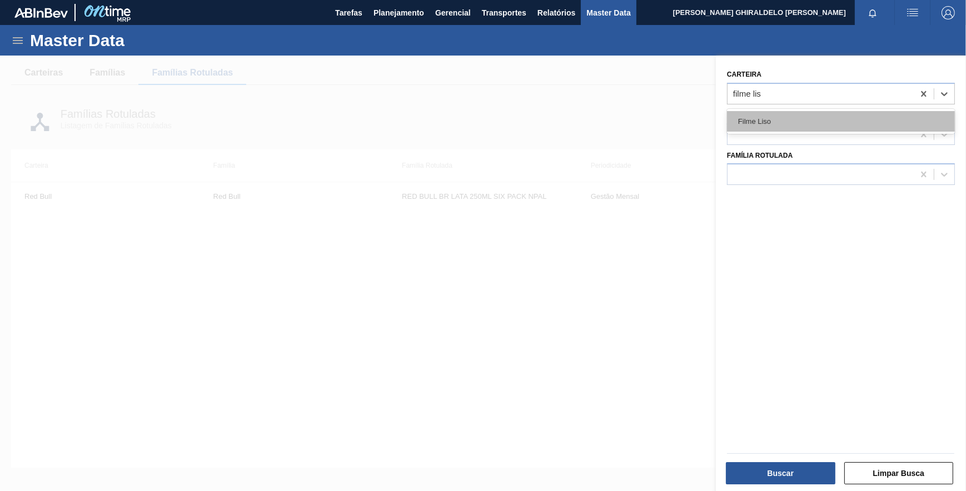
click at [772, 113] on div "Filme Liso" at bounding box center [841, 121] width 228 height 21
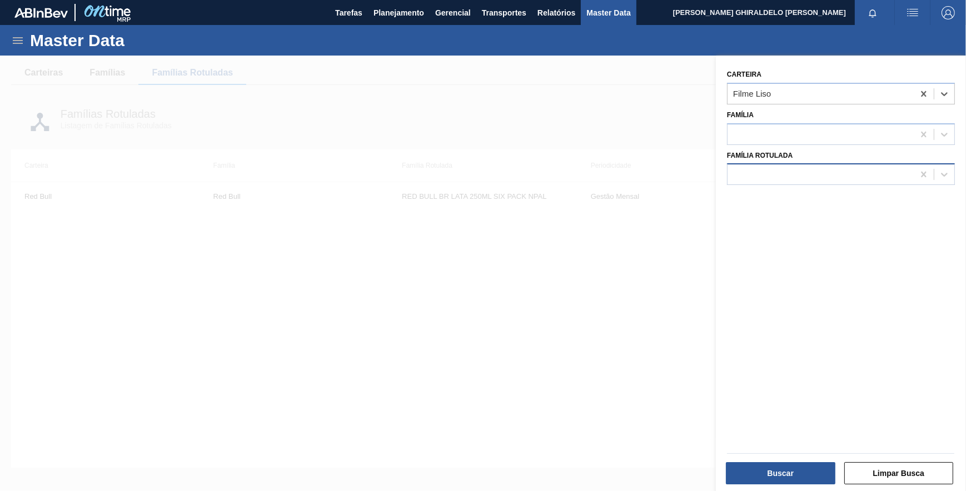
click at [782, 176] on div at bounding box center [821, 175] width 186 height 16
type Rotulada "f"
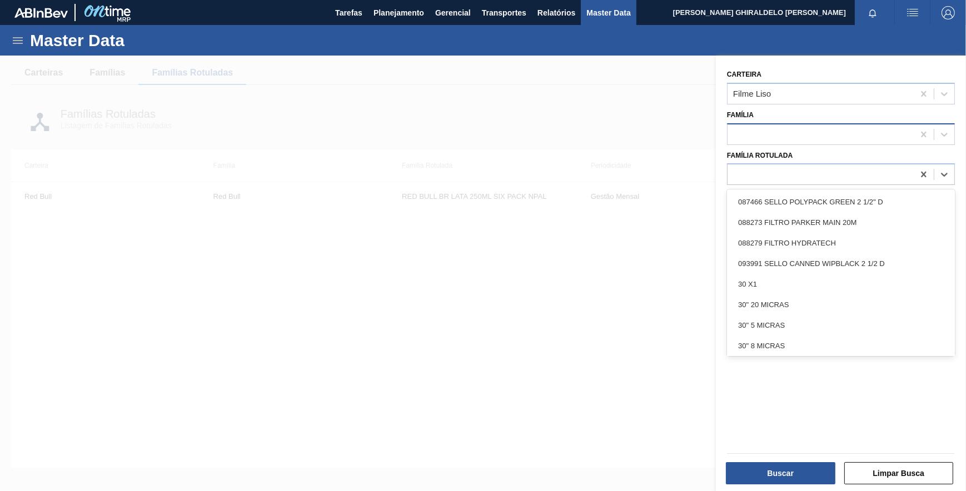
drag, startPoint x: 728, startPoint y: 133, endPoint x: 736, endPoint y: 136, distance: 8.5
click at [734, 133] on div at bounding box center [821, 134] width 186 height 16
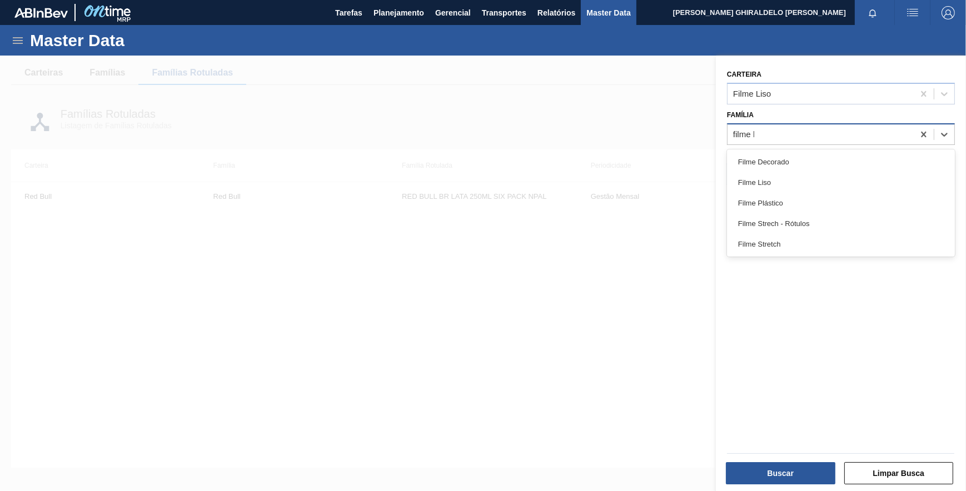
type input "filme li"
click at [787, 156] on div "Filme Liso" at bounding box center [841, 162] width 228 height 21
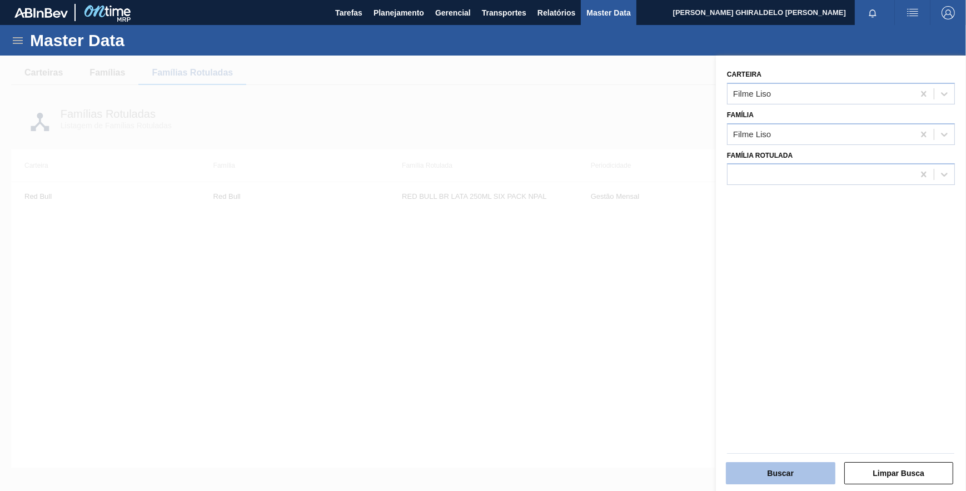
click at [788, 477] on button "Buscar" at bounding box center [781, 473] width 110 height 22
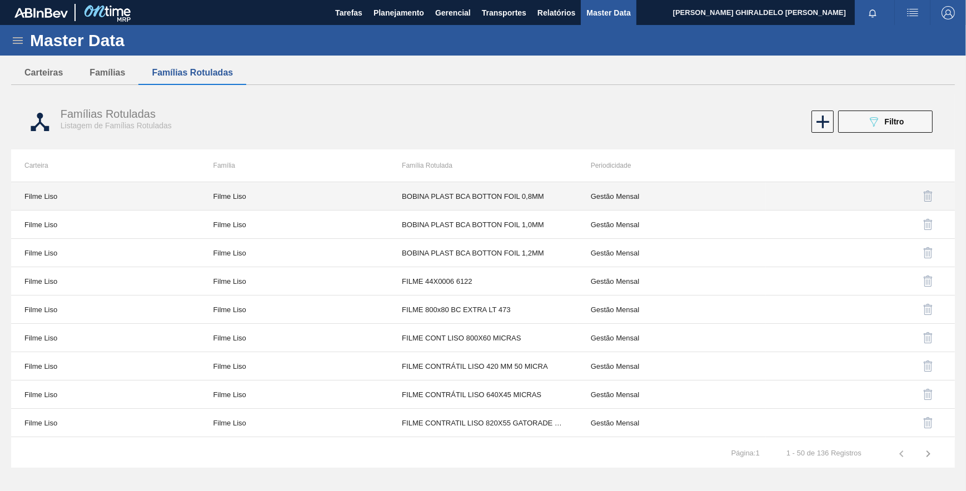
click at [433, 195] on td "BOBINA PLAST BCA BOTTON FOIL 0,8MM" at bounding box center [483, 196] width 189 height 28
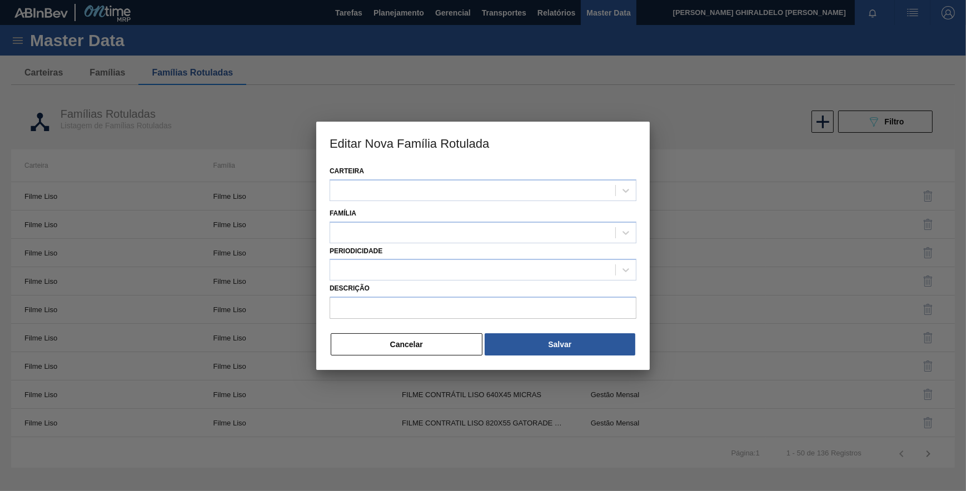
type input "BOBINA PLAST BCA BOTTON FOIL 0,8MM"
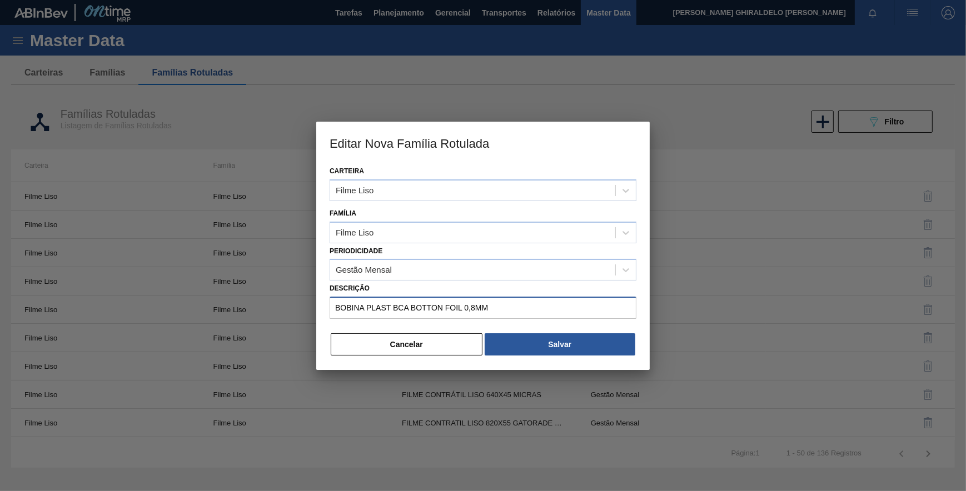
click at [461, 301] on input "BOBINA PLAST BCA BOTTON FOIL 0,8MM" at bounding box center [483, 308] width 307 height 22
click at [498, 309] on input "BOBINA PLAST BCA BOTTON FOIL 0,8MM" at bounding box center [483, 308] width 307 height 22
click at [444, 346] on button "Cancelar" at bounding box center [407, 345] width 152 height 22
